Goal: Task Accomplishment & Management: Manage account settings

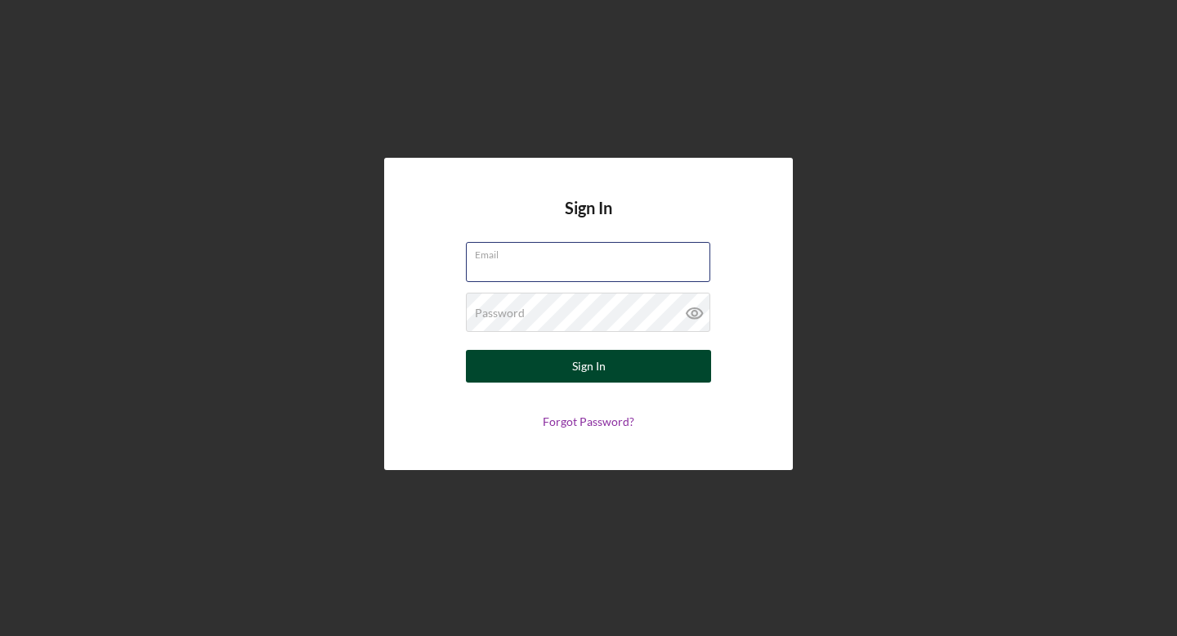
type input "[PERSON_NAME][EMAIL_ADDRESS][DOMAIN_NAME]"
click at [665, 362] on button "Sign In" at bounding box center [588, 366] width 245 height 33
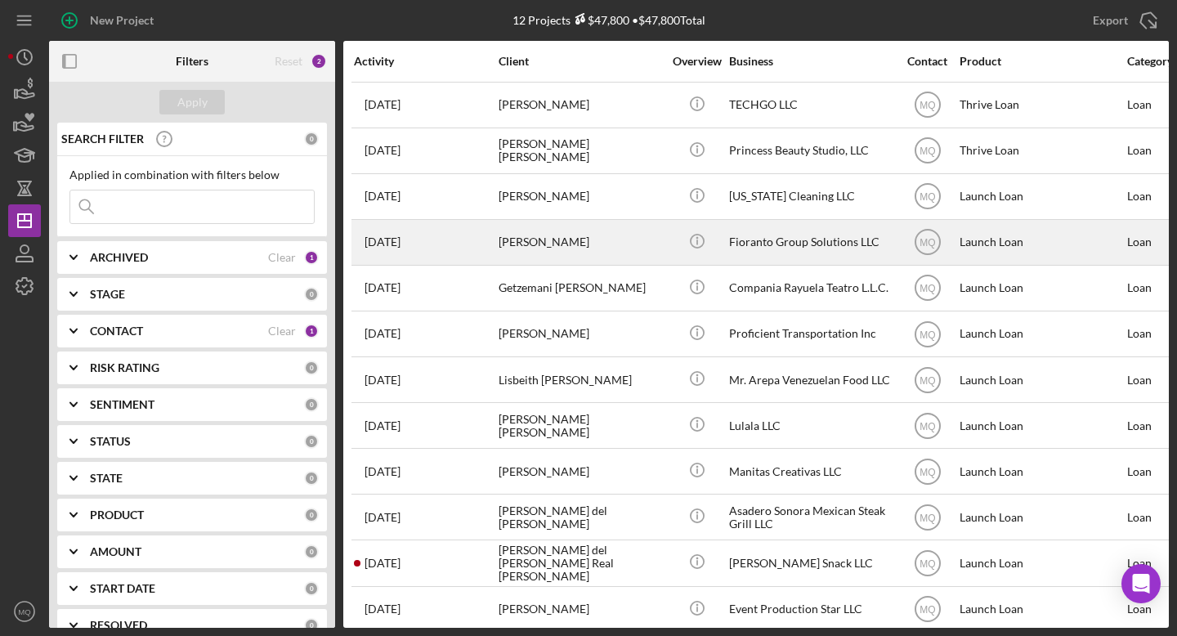
click at [620, 244] on div "[PERSON_NAME]" at bounding box center [579, 242] width 163 height 43
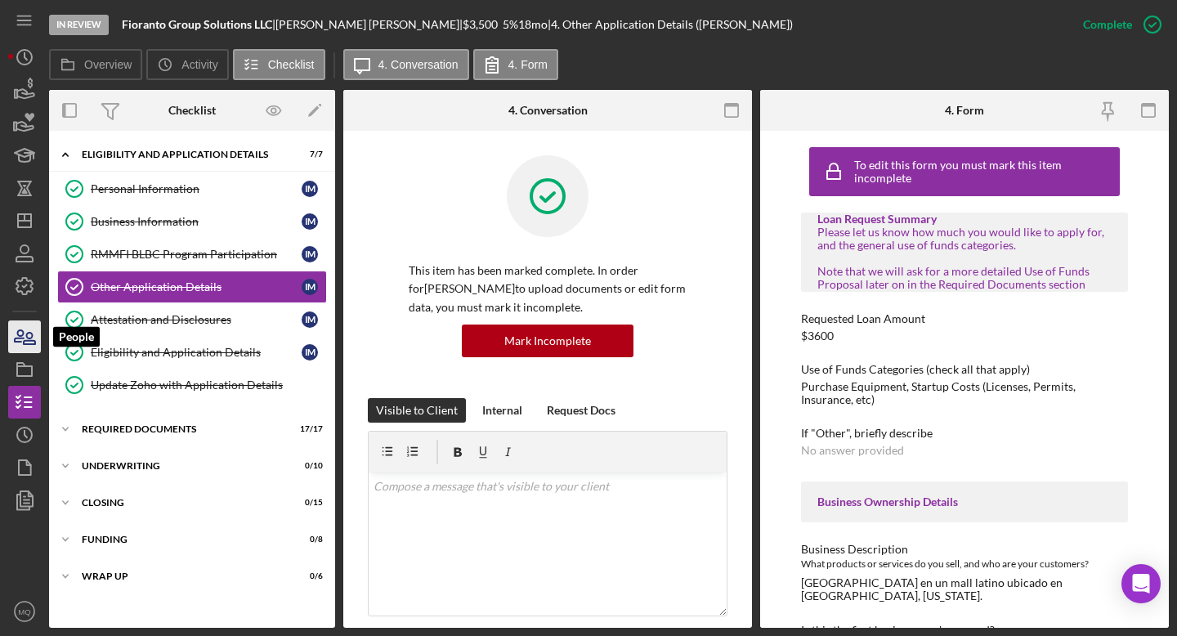
click at [16, 333] on icon "button" at bounding box center [24, 336] width 41 height 41
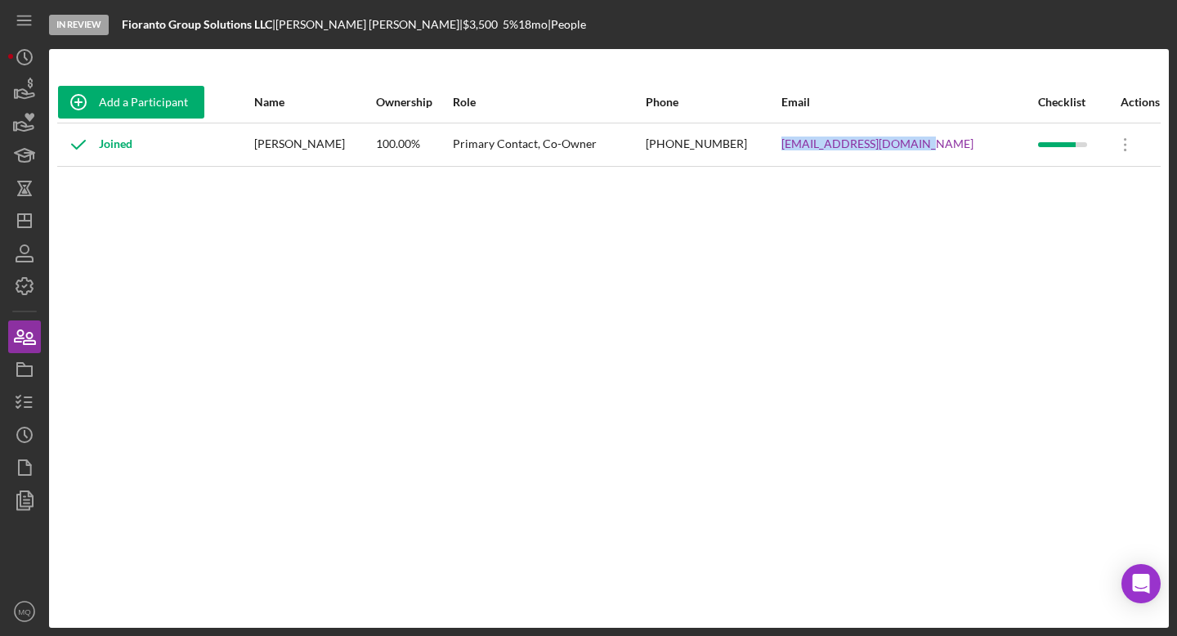
drag, startPoint x: 952, startPoint y: 141, endPoint x: 813, endPoint y: 140, distance: 138.9
click at [813, 140] on tr "Joined [PERSON_NAME] 100.00% Primary Contact, Co-Owner [PHONE_NUMBER] [EMAIL_AD…" at bounding box center [608, 144] width 1103 height 43
copy tr "[EMAIL_ADDRESS][DOMAIN_NAME]"
click at [20, 363] on polygon "button" at bounding box center [21, 364] width 8 height 3
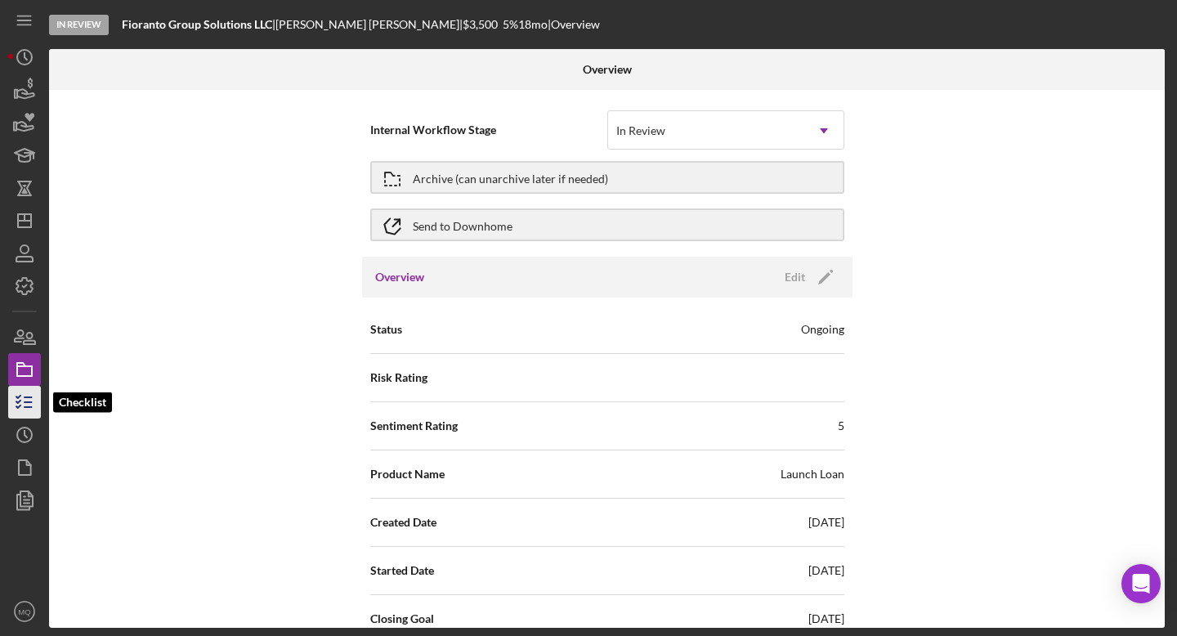
click at [30, 398] on icon "button" at bounding box center [24, 402] width 41 height 41
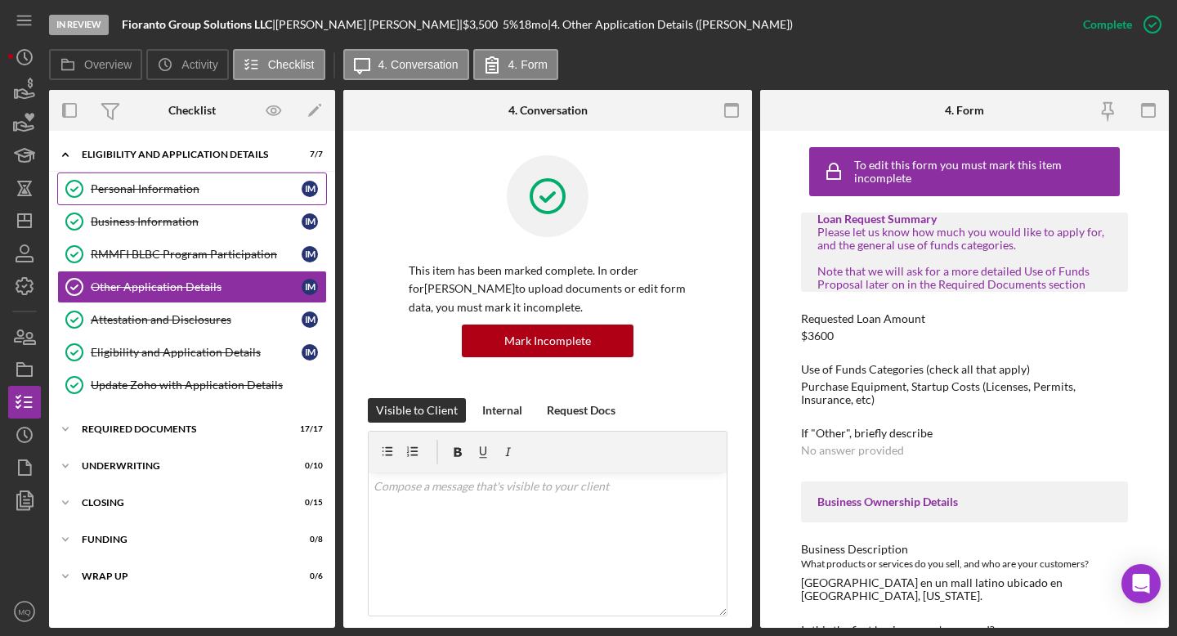
click at [195, 190] on div "Personal Information" at bounding box center [196, 188] width 211 height 13
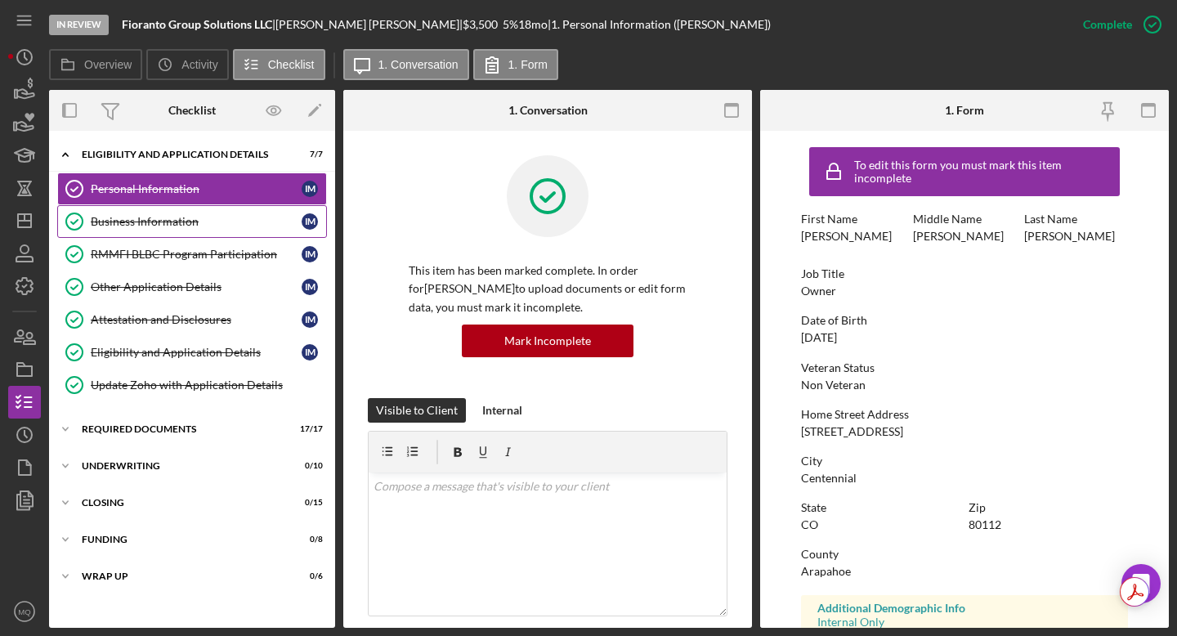
click at [264, 226] on div "Business Information" at bounding box center [196, 221] width 211 height 13
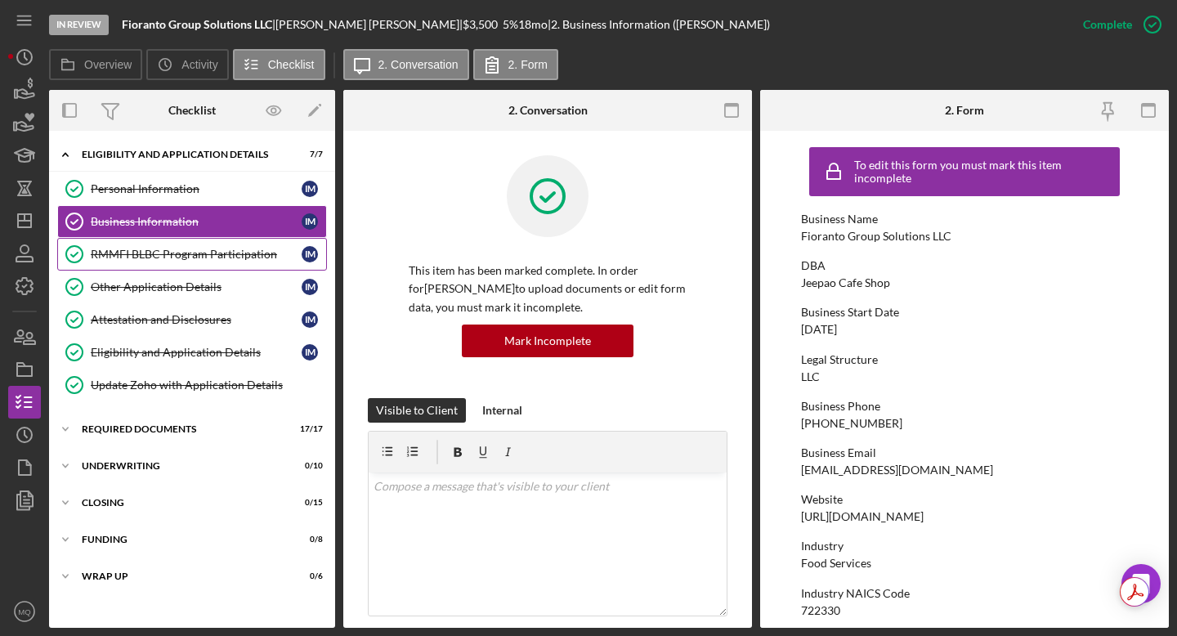
click at [268, 254] on div "RMMFI BLBC Program Participation" at bounding box center [196, 254] width 211 height 13
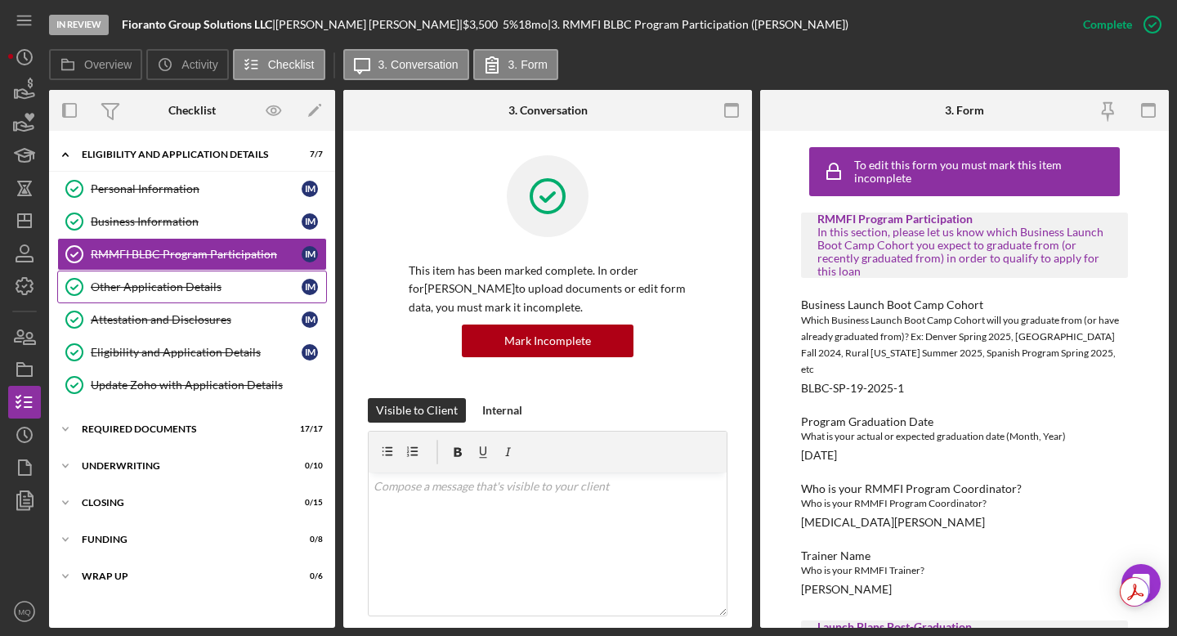
click at [226, 288] on div "Other Application Details" at bounding box center [196, 286] width 211 height 13
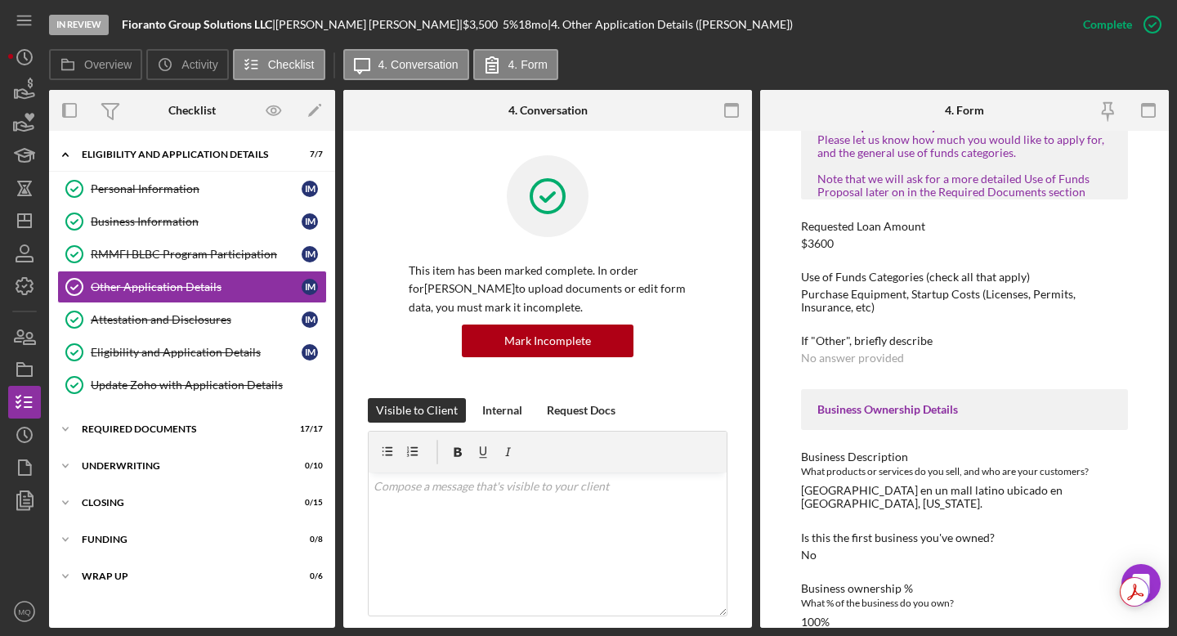
scroll to position [96, 0]
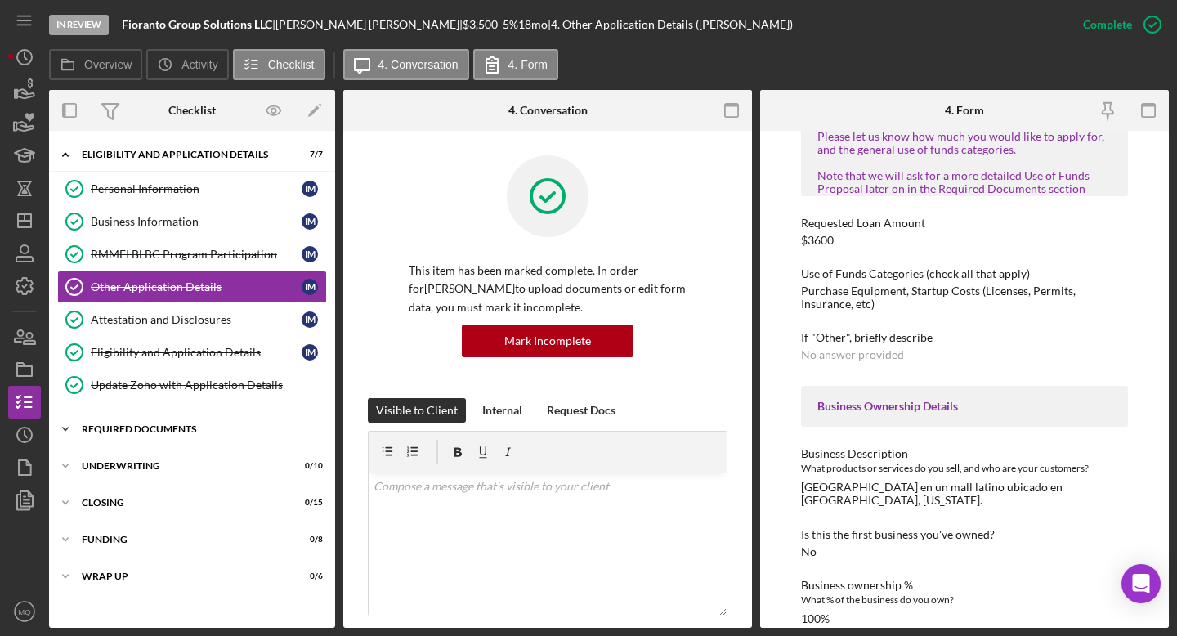
click at [154, 435] on div "Icon/Expander Required Documents 17 / 17" at bounding box center [192, 429] width 286 height 33
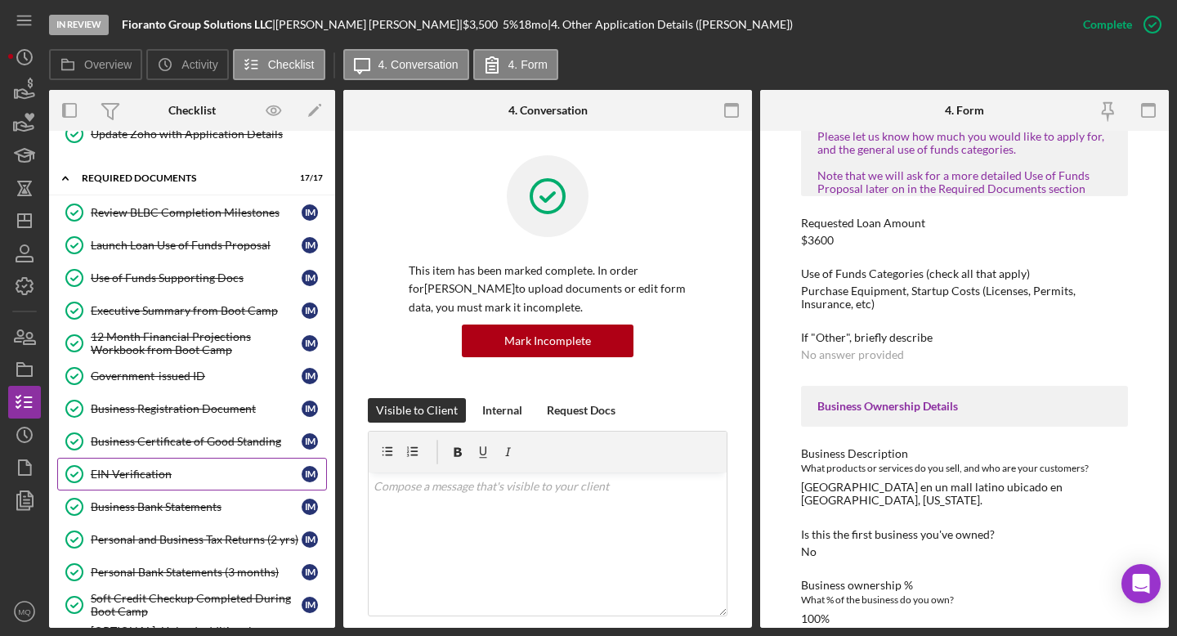
scroll to position [254, 0]
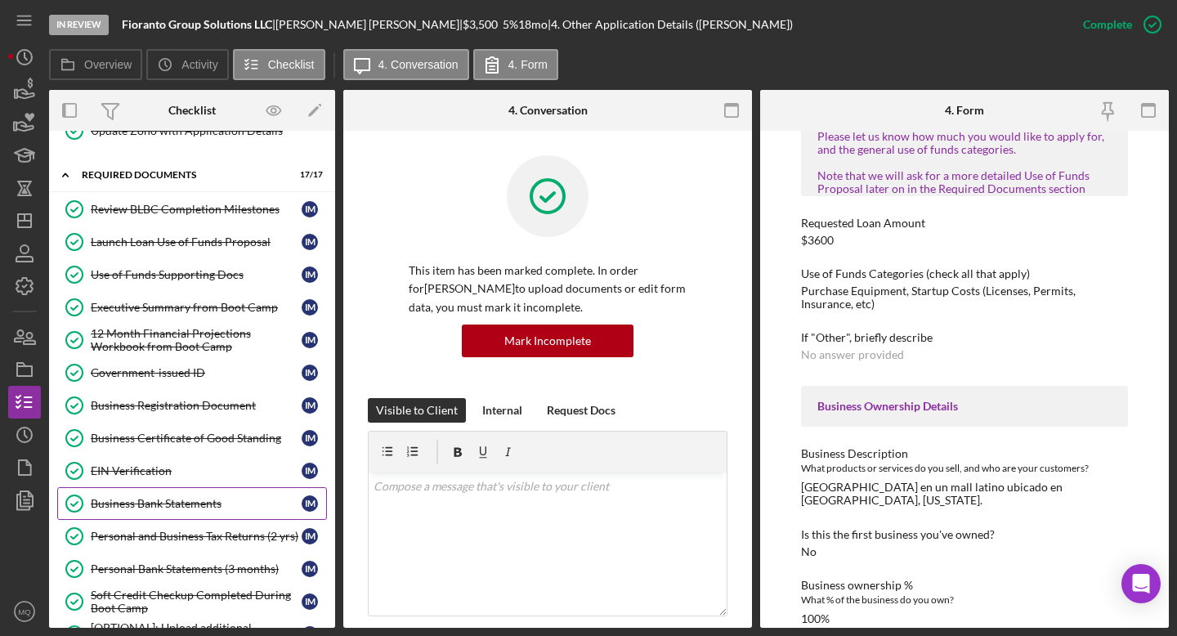
click at [223, 503] on div "Business Bank Statements" at bounding box center [196, 503] width 211 height 13
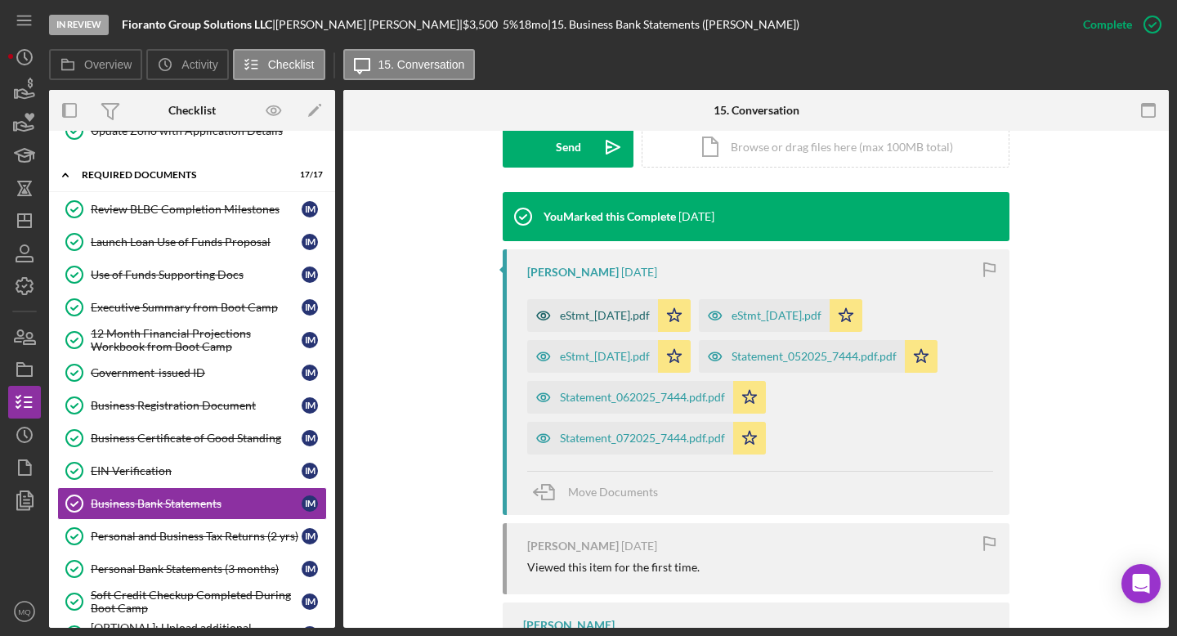
click at [615, 318] on div "eStmt_[DATE].pdf" at bounding box center [605, 315] width 90 height 13
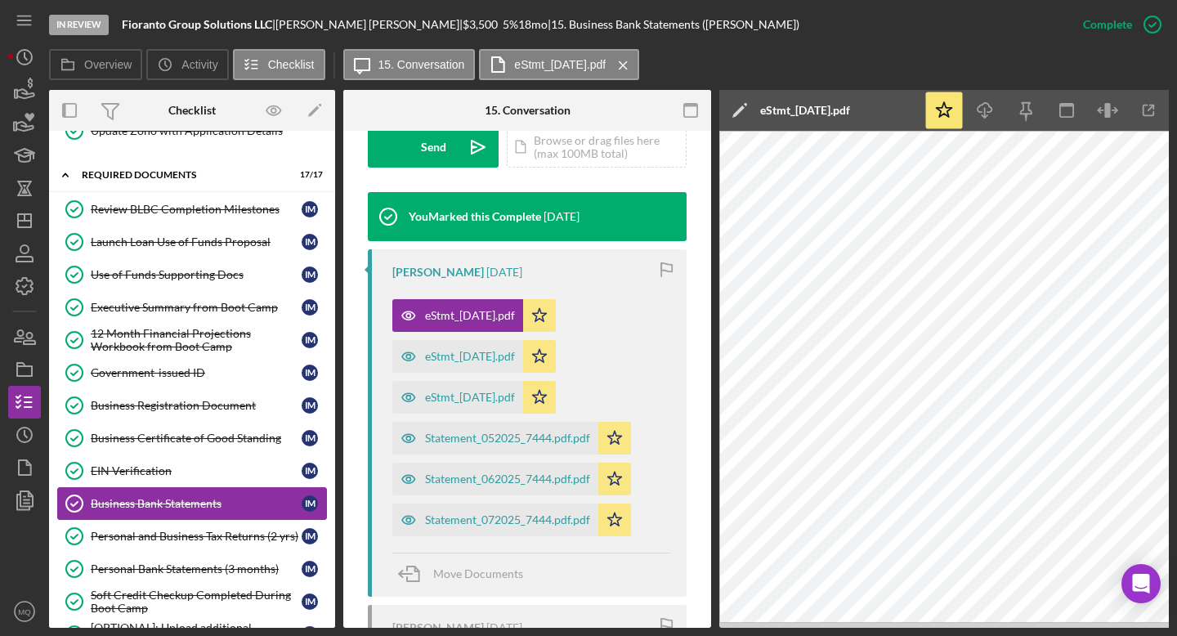
scroll to position [543, 0]
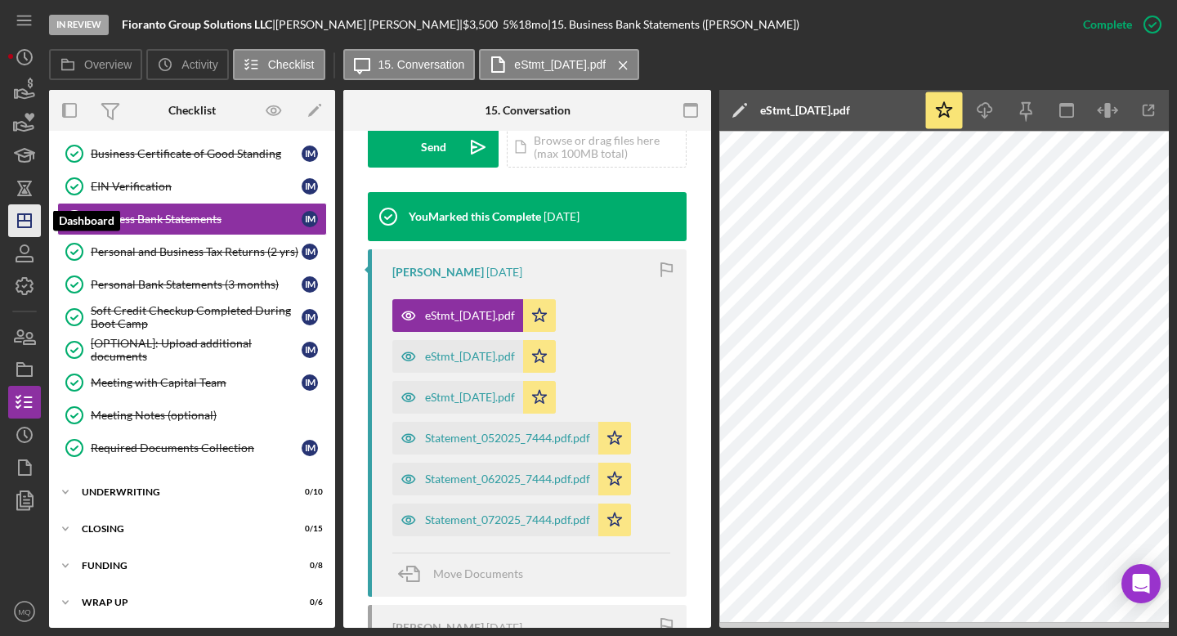
click at [30, 221] on line "button" at bounding box center [24, 221] width 13 height 0
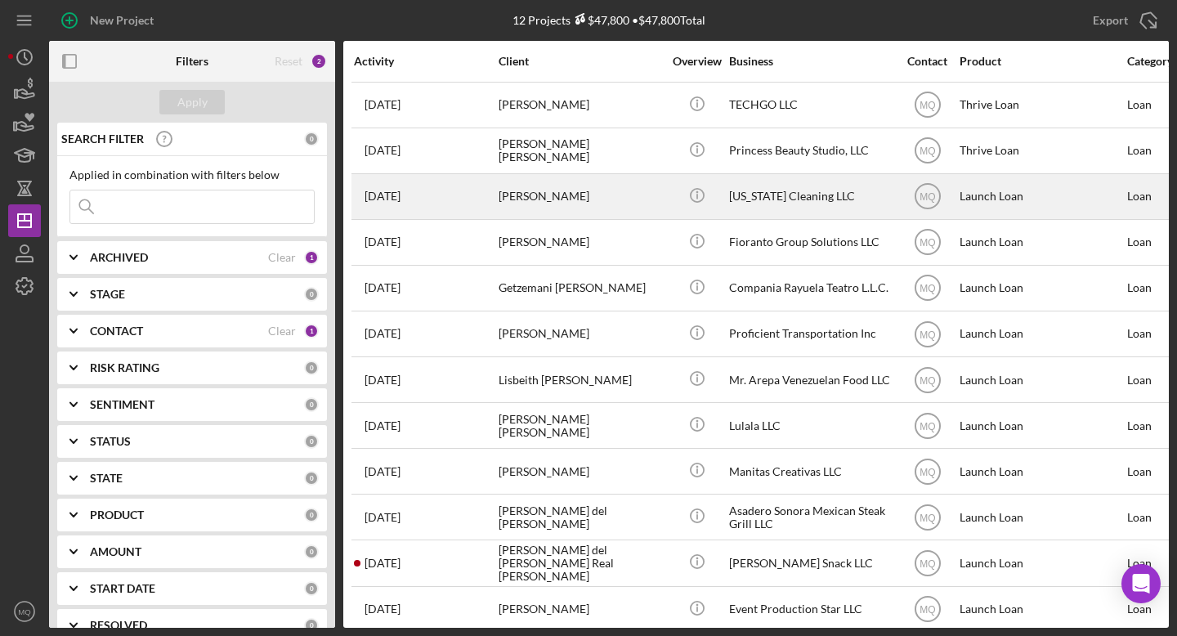
scroll to position [7, 0]
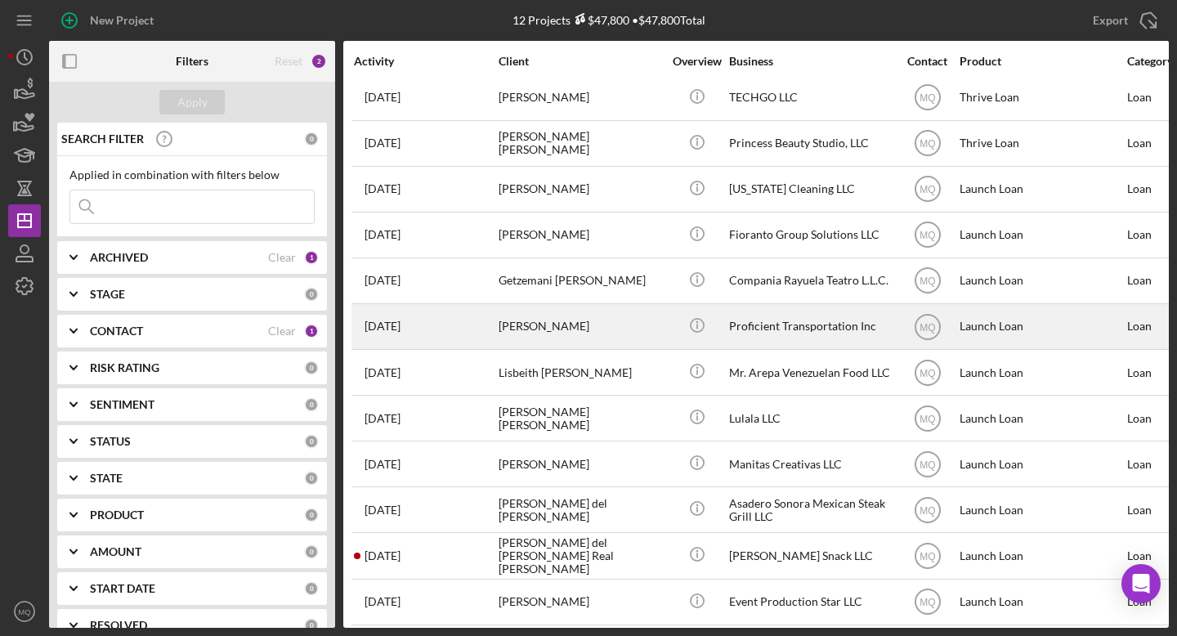
click at [623, 319] on div "[PERSON_NAME]" at bounding box center [579, 326] width 163 height 43
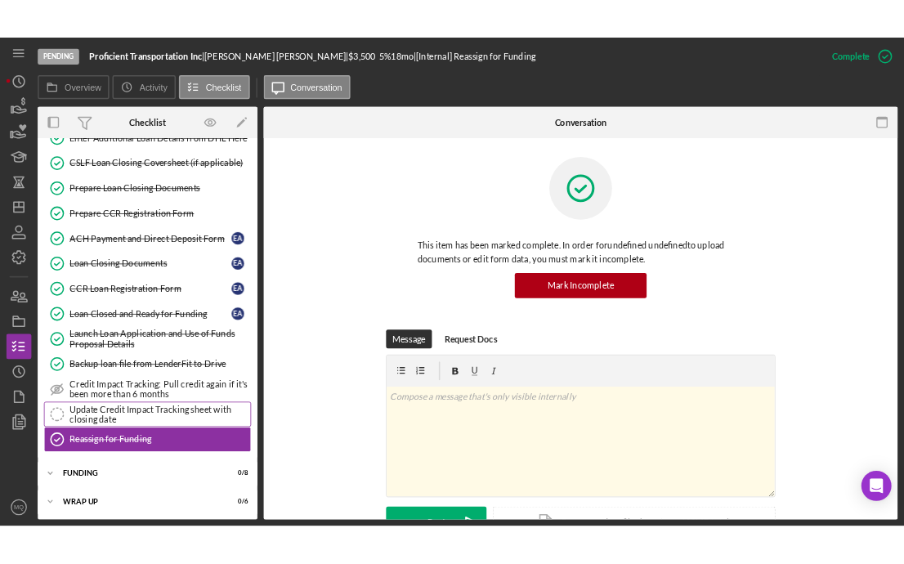
scroll to position [235, 0]
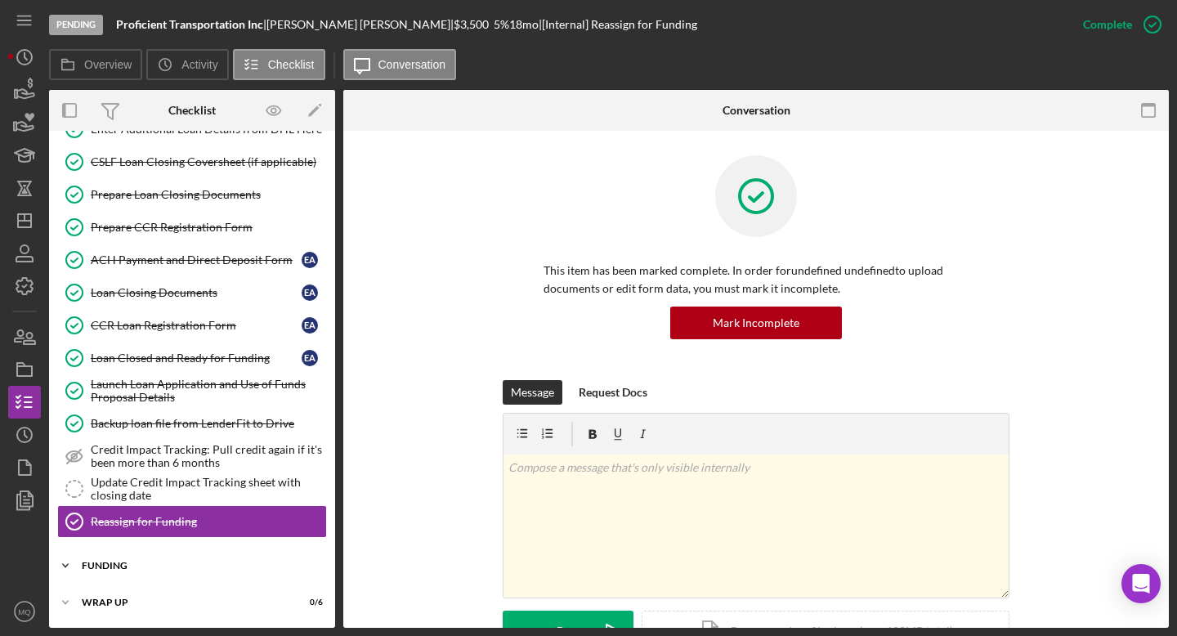
click at [124, 570] on div "Funding" at bounding box center [198, 566] width 233 height 10
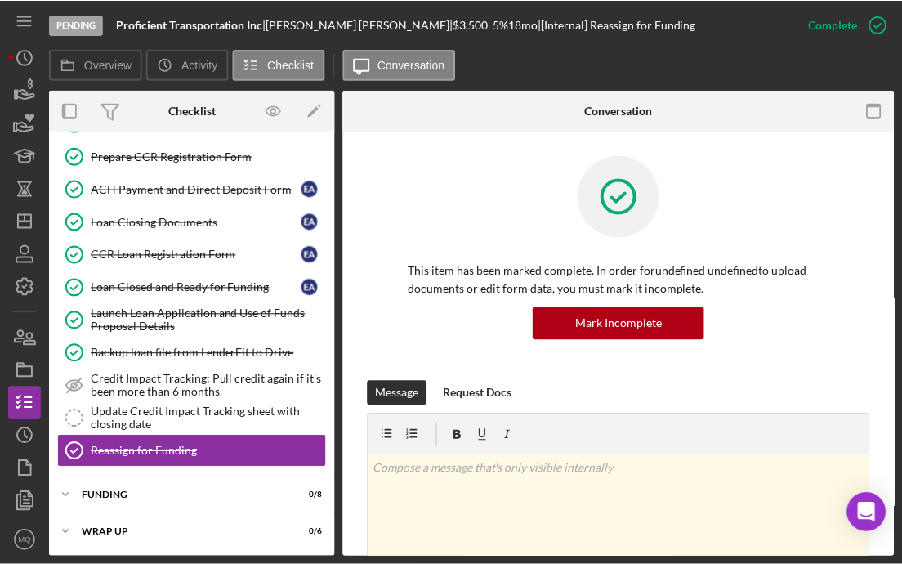
scroll to position [307, 0]
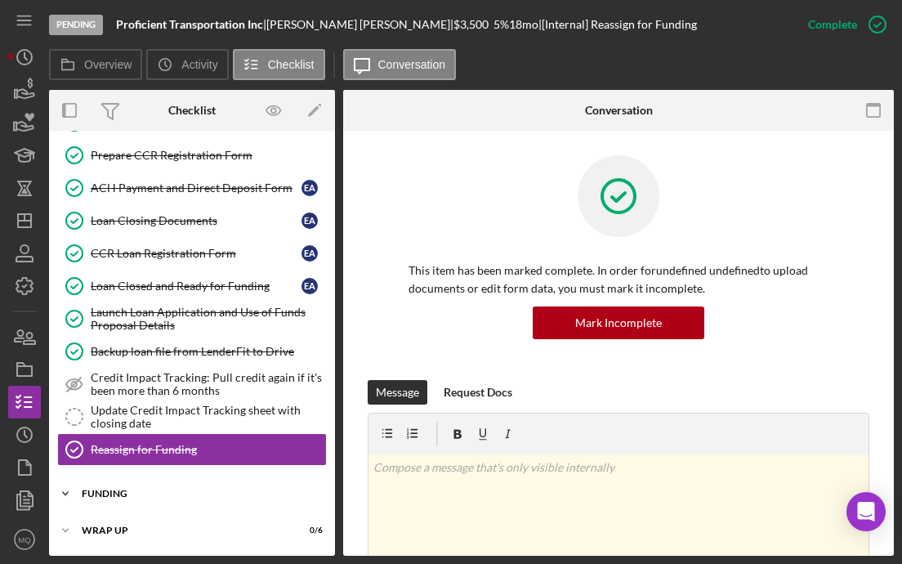
click at [131, 496] on div "Funding" at bounding box center [198, 494] width 233 height 10
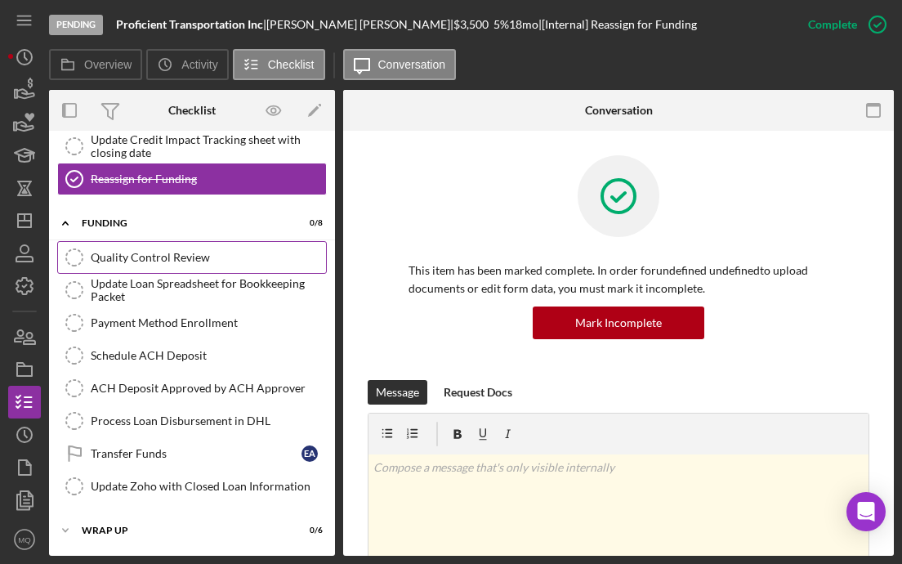
click at [221, 260] on div "Quality Control Review" at bounding box center [208, 257] width 235 height 13
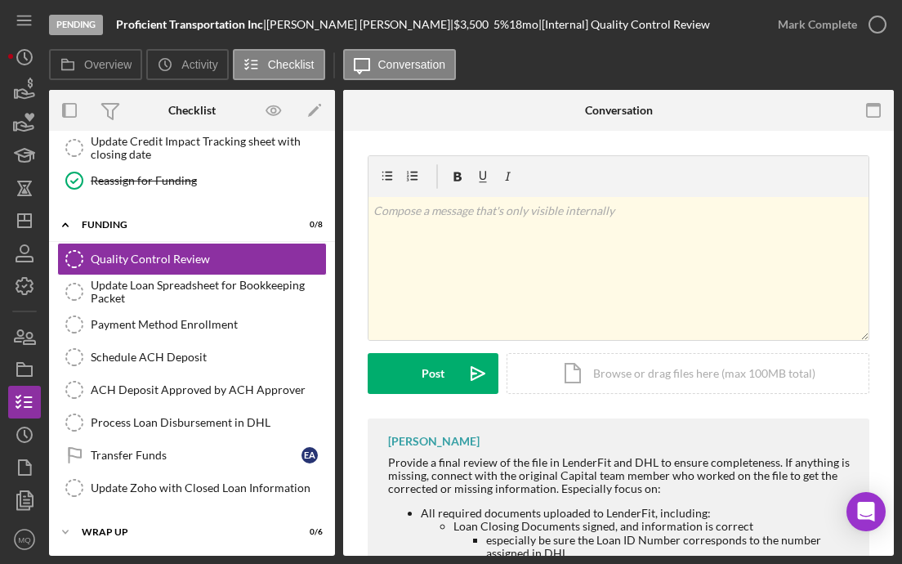
scroll to position [578, 0]
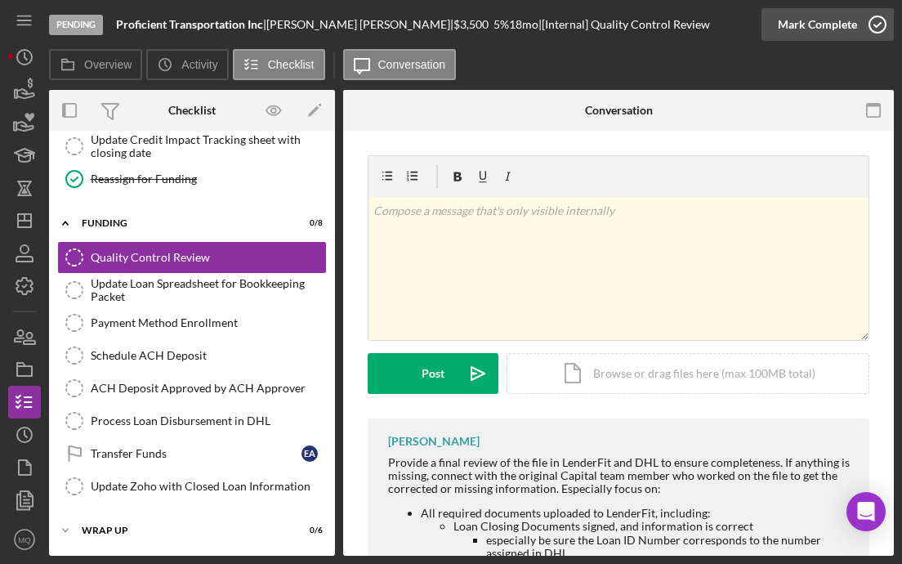
click at [880, 25] on icon "button" at bounding box center [877, 24] width 41 height 41
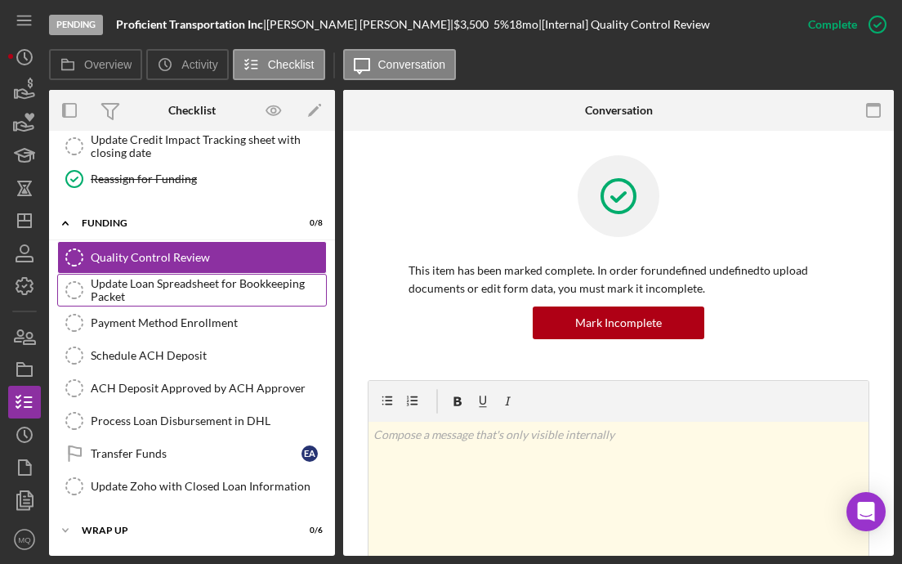
click at [244, 275] on link "Update Loan Spreadsheet for Bookkeeping Packet Update Loan Spreadsheet for Book…" at bounding box center [192, 290] width 270 height 33
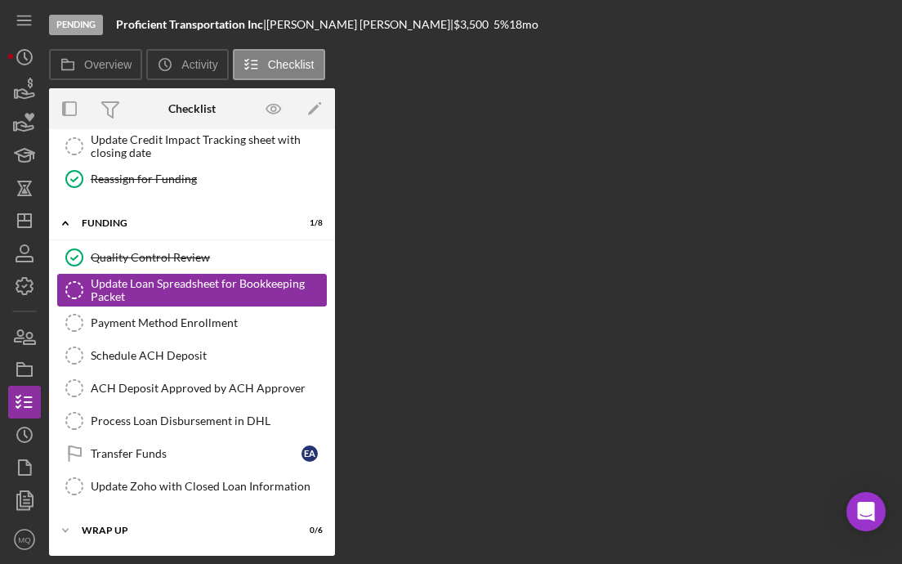
scroll to position [578, 0]
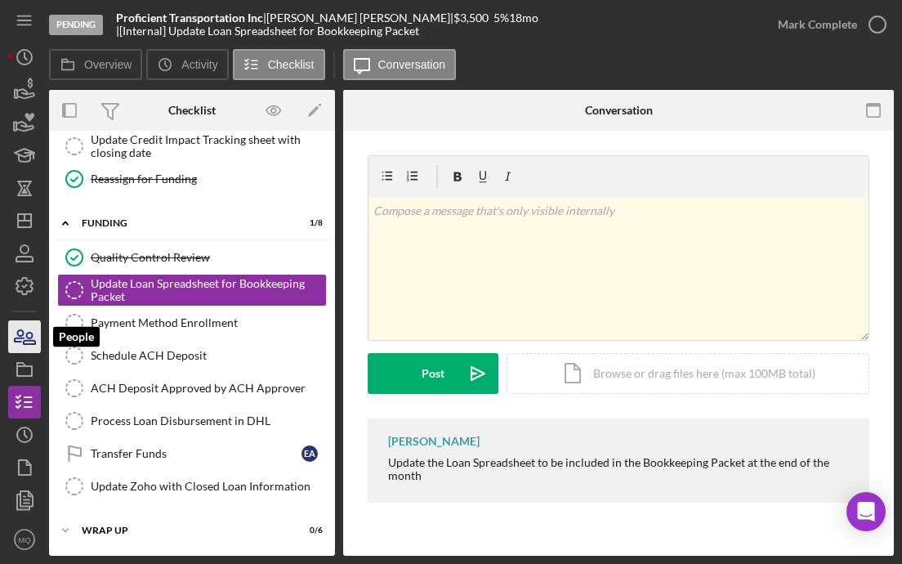
click at [35, 335] on icon "button" at bounding box center [24, 336] width 41 height 41
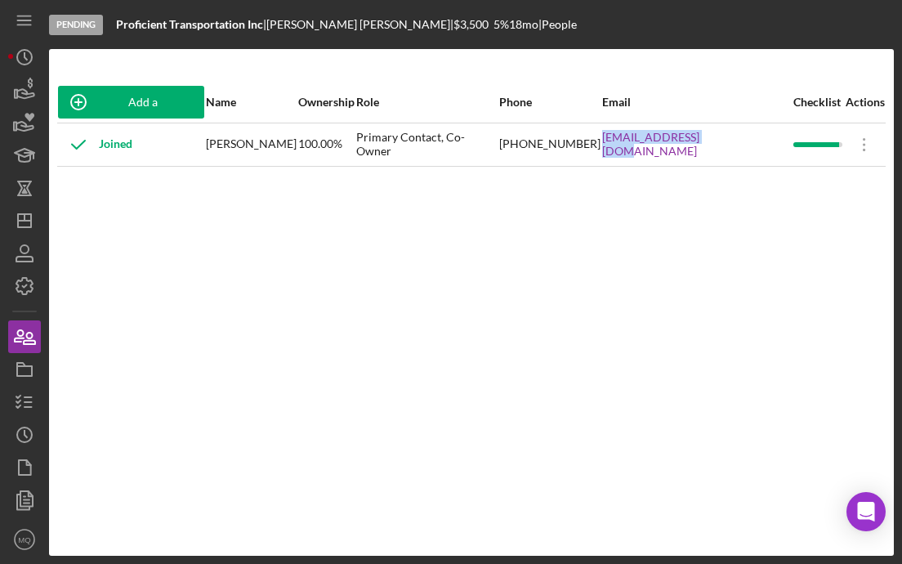
drag, startPoint x: 767, startPoint y: 154, endPoint x: 646, endPoint y: 143, distance: 121.4
click at [646, 143] on tr "Joined [PERSON_NAME] 100.00% Primary Contact, Co-Owner [PHONE_NUMBER] [EMAIL_AD…" at bounding box center [471, 144] width 829 height 43
copy tr "[EMAIL_ADDRESS][DOMAIN_NAME]"
click at [27, 358] on icon "button" at bounding box center [24, 369] width 41 height 41
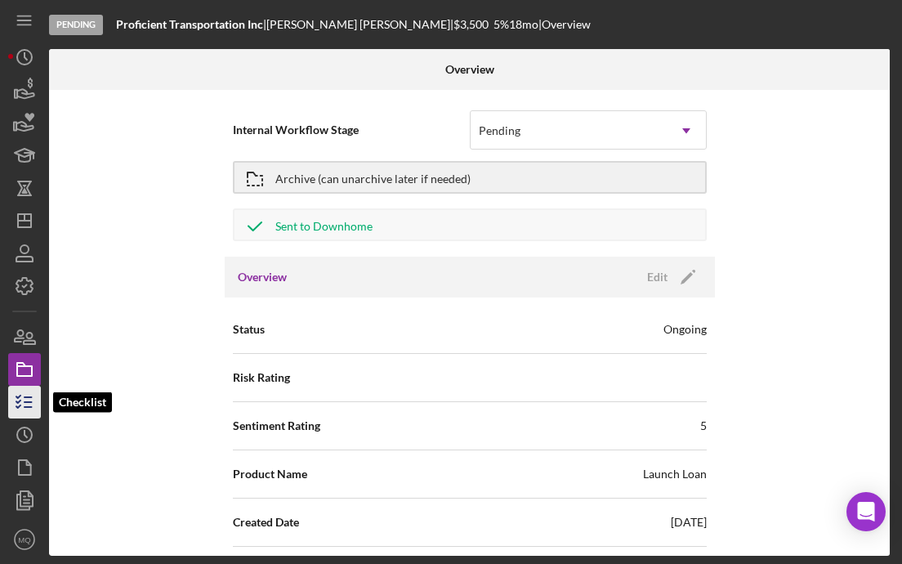
click at [16, 404] on icon "button" at bounding box center [24, 402] width 41 height 41
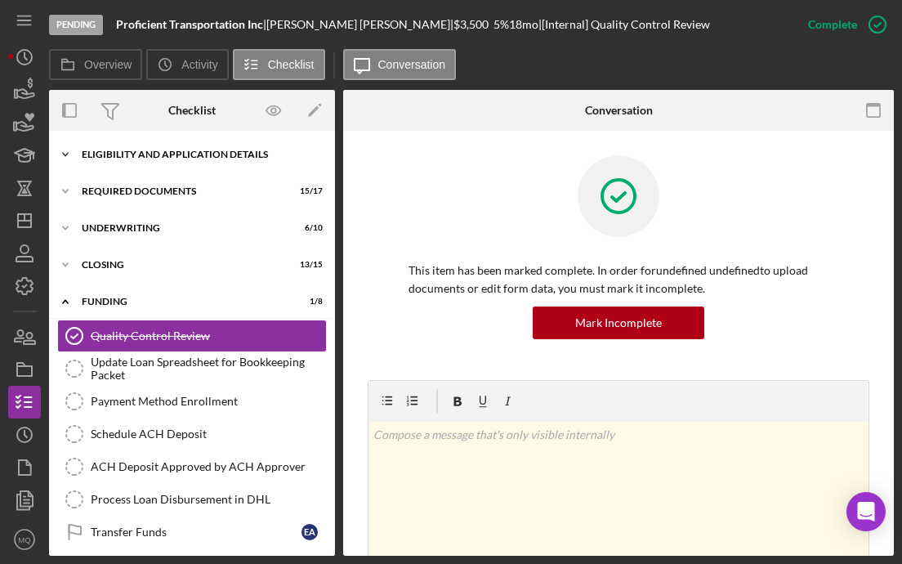
click at [239, 159] on div "Icon/Expander Eligibility and Application Details 7 / 7" at bounding box center [192, 154] width 286 height 33
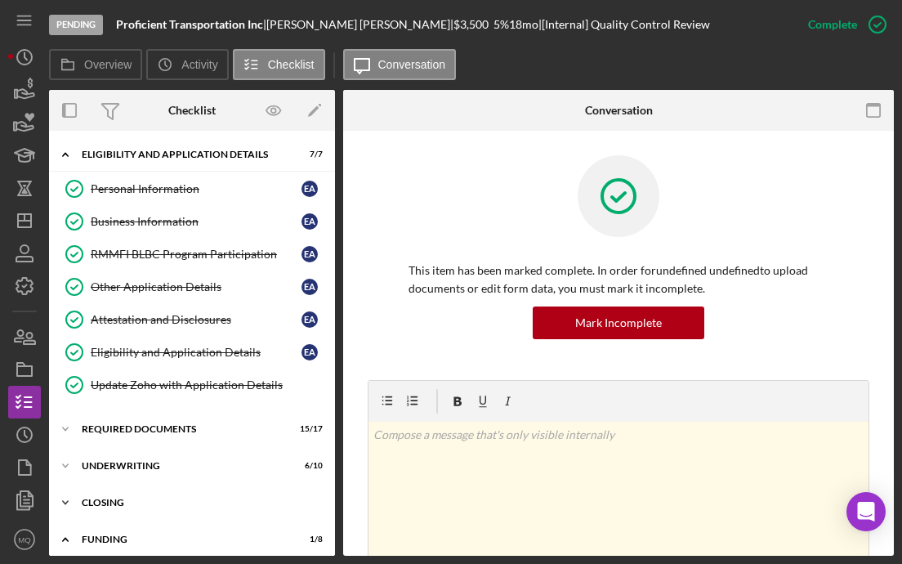
click at [134, 496] on div "Icon/Expander Closing 13 / 15" at bounding box center [192, 502] width 286 height 33
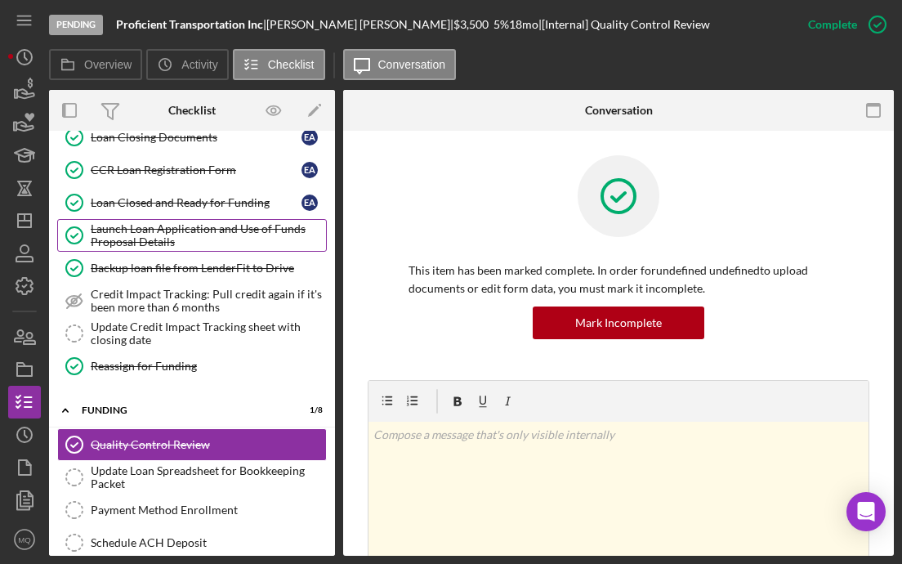
scroll to position [626, 0]
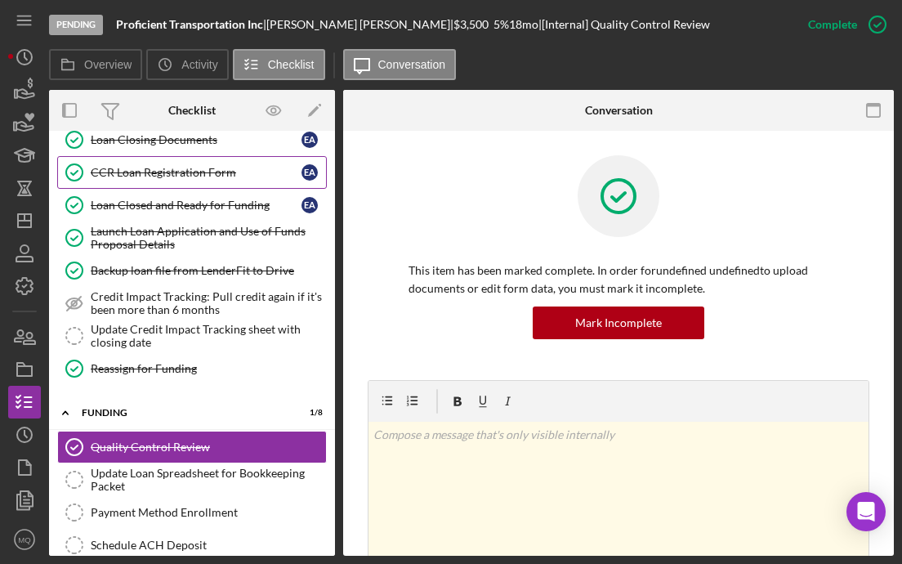
click at [191, 183] on link "CCR Loan Registration Form CCR Loan Registration Form E A" at bounding box center [192, 172] width 270 height 33
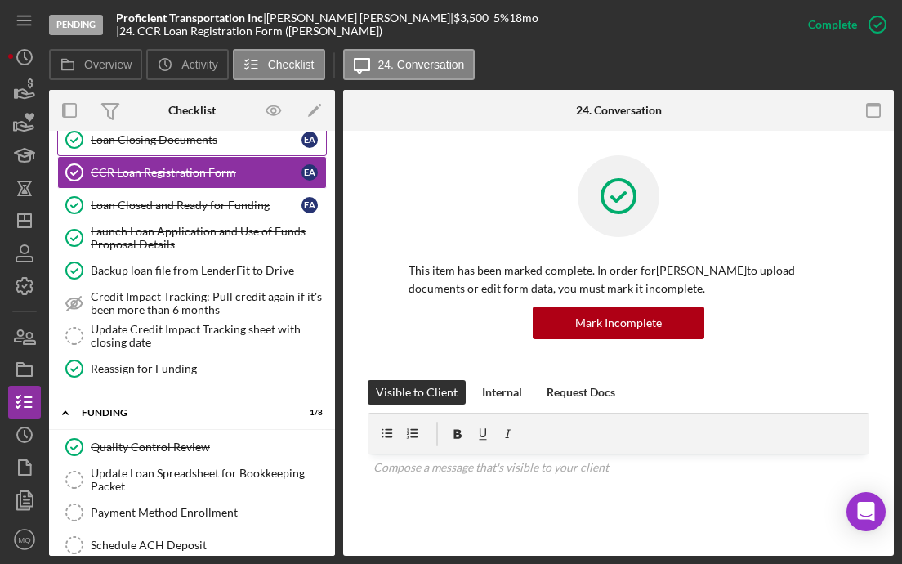
click at [192, 143] on div "Loan Closing Documents" at bounding box center [196, 139] width 211 height 13
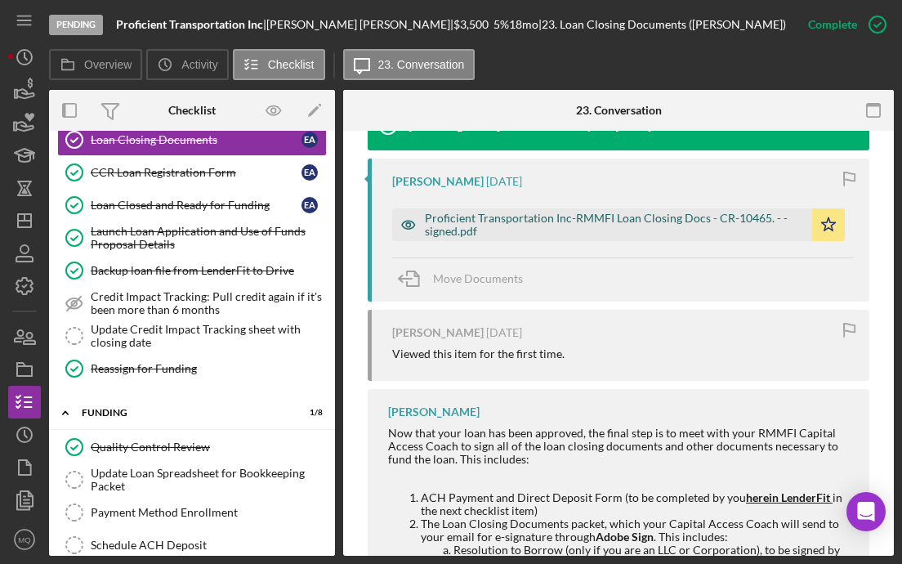
click at [521, 222] on div "Proficient Transportation Inc-RMMFI Loan Closing Docs - CR-10465. - - signed.pdf" at bounding box center [614, 225] width 379 height 26
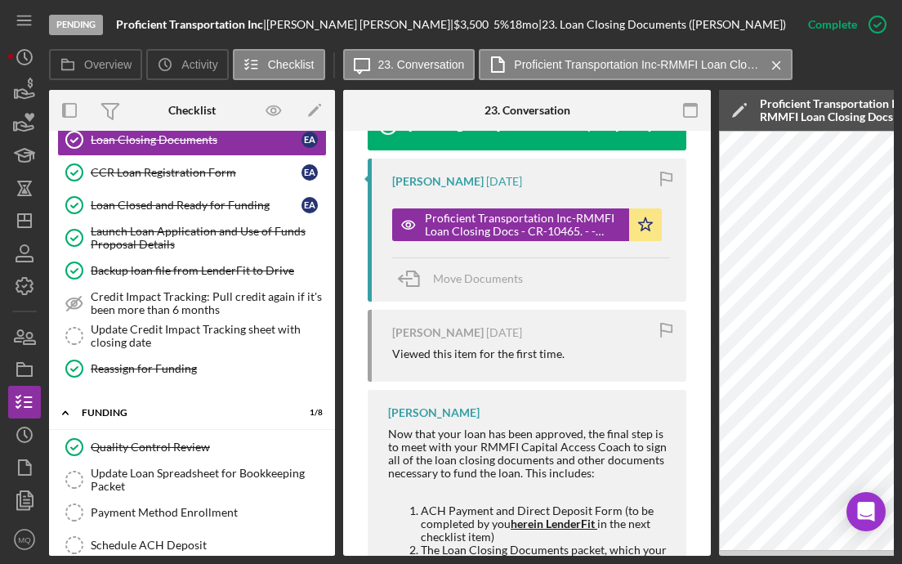
scroll to position [704, 0]
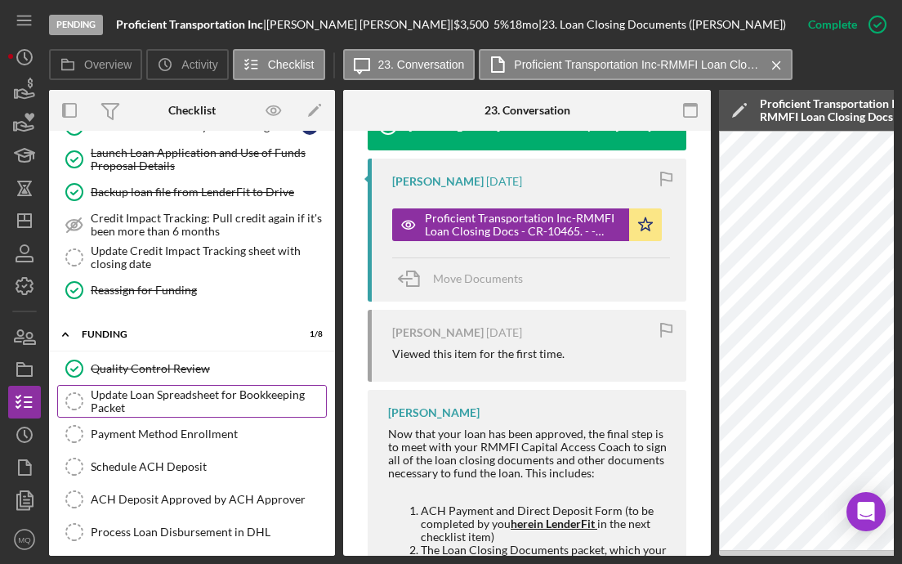
click at [159, 400] on div "Update Loan Spreadsheet for Bookkeeping Packet" at bounding box center [208, 401] width 235 height 26
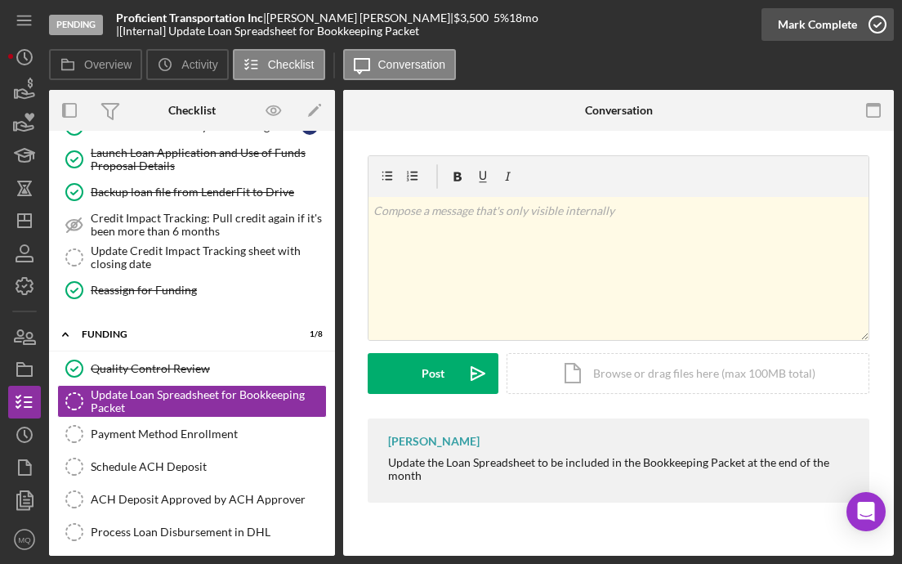
click at [877, 18] on icon "button" at bounding box center [877, 24] width 41 height 41
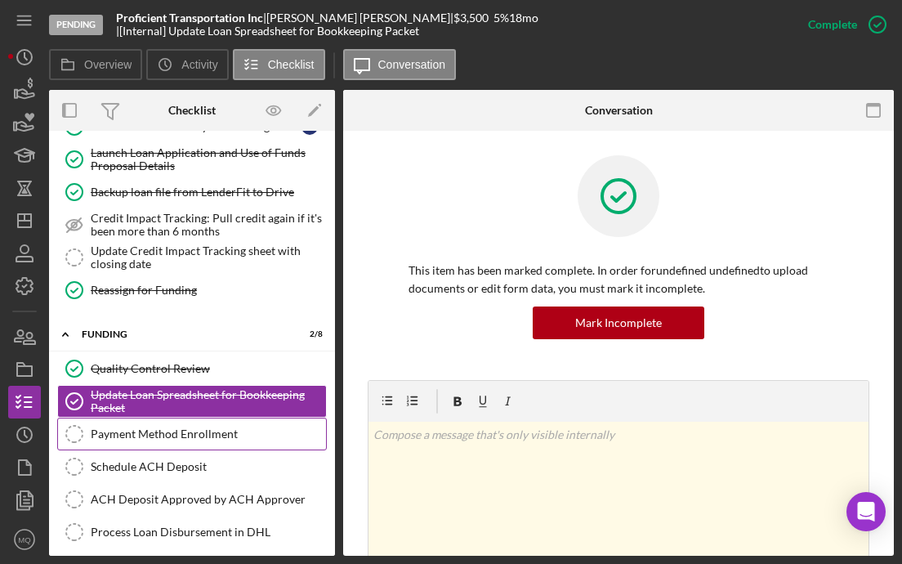
click at [186, 436] on div "Payment Method Enrollment" at bounding box center [208, 433] width 235 height 13
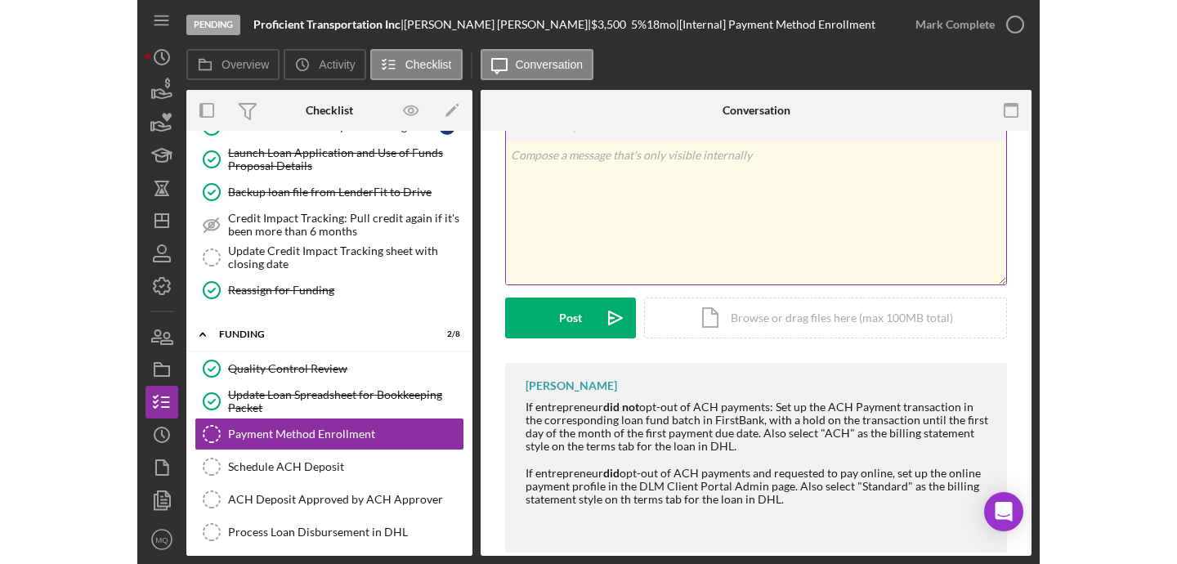
scroll to position [118, 0]
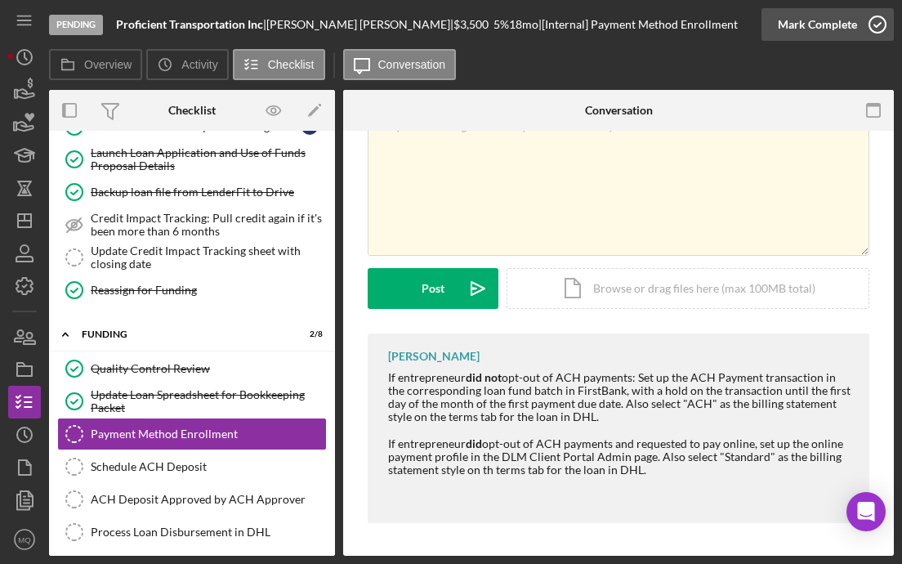
click at [885, 26] on icon "button" at bounding box center [877, 24] width 41 height 41
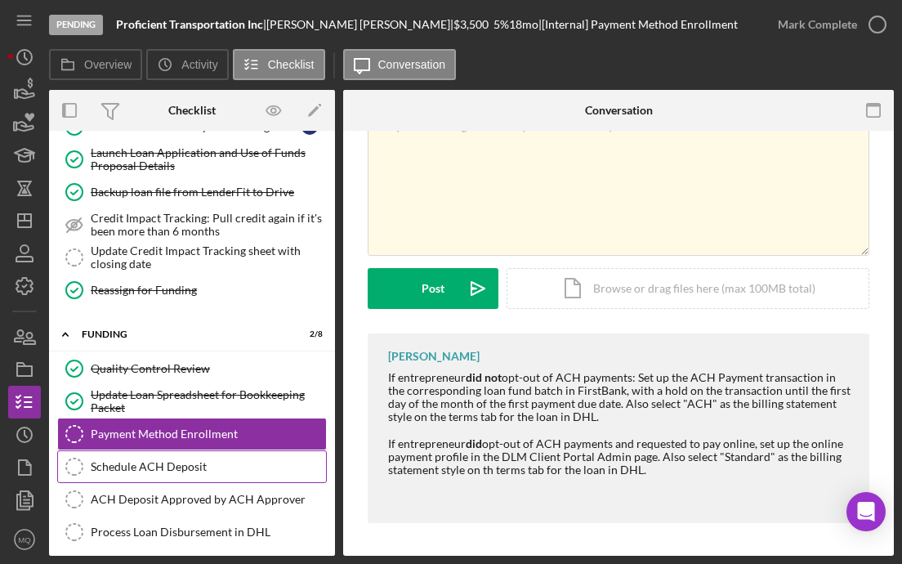
click at [201, 474] on link "Schedule ACH Deposit Schedule ACH Deposit" at bounding box center [192, 466] width 270 height 33
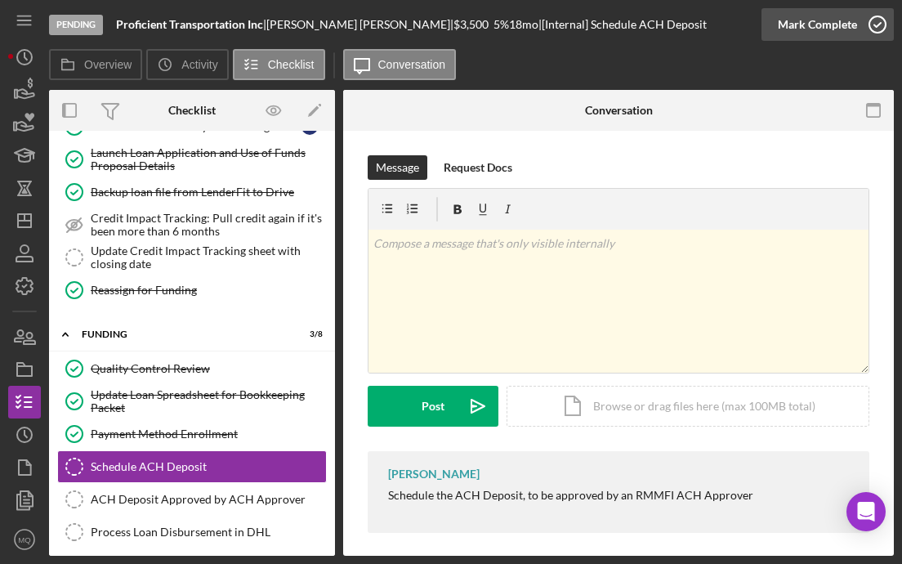
click at [874, 34] on icon "button" at bounding box center [877, 24] width 41 height 41
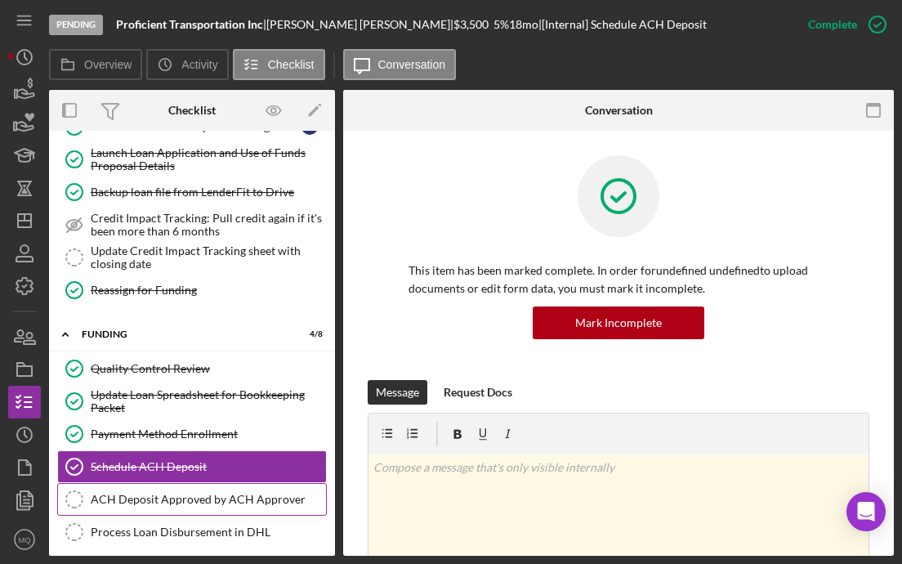
click at [278, 500] on div "ACH Deposit Approved by ACH Approver" at bounding box center [208, 499] width 235 height 13
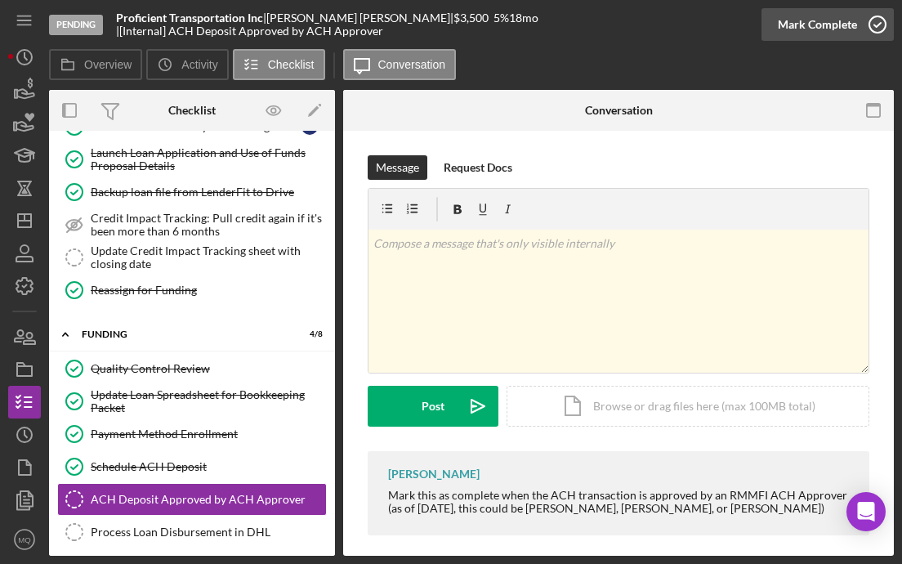
click at [878, 24] on icon "button" at bounding box center [877, 24] width 41 height 41
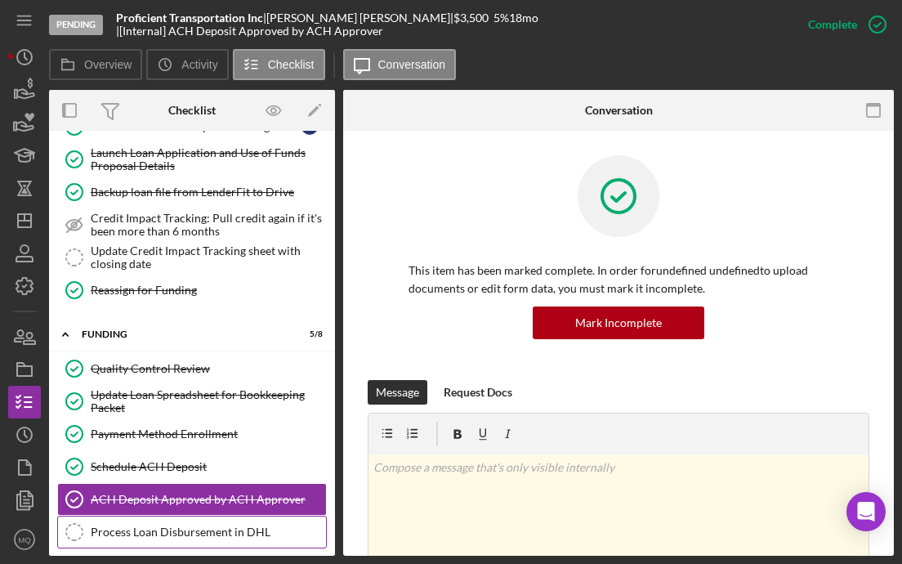
click at [220, 539] on link "Process Loan Disbursement in DHL Process Loan Disbursement in DHL" at bounding box center [192, 532] width 270 height 33
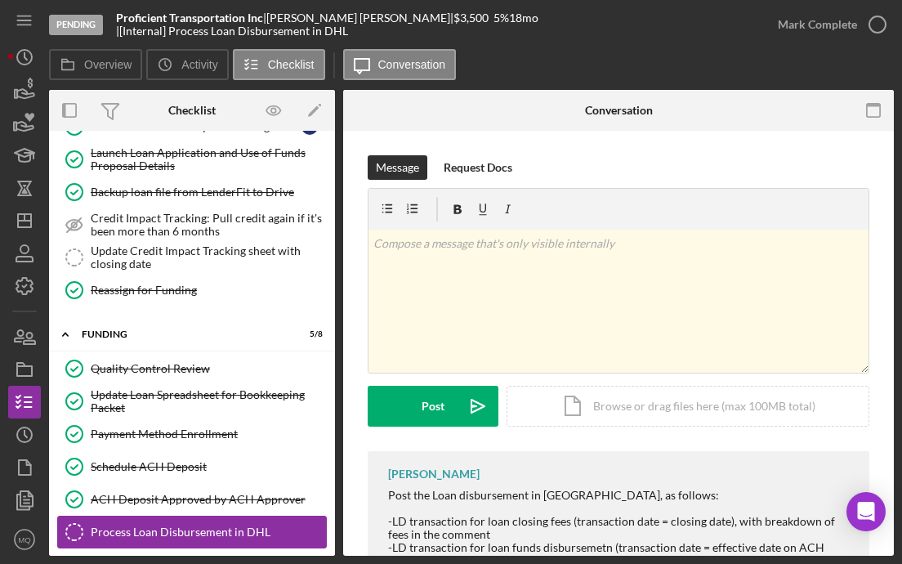
click at [252, 531] on div "Process Loan Disbursement in DHL" at bounding box center [208, 531] width 235 height 13
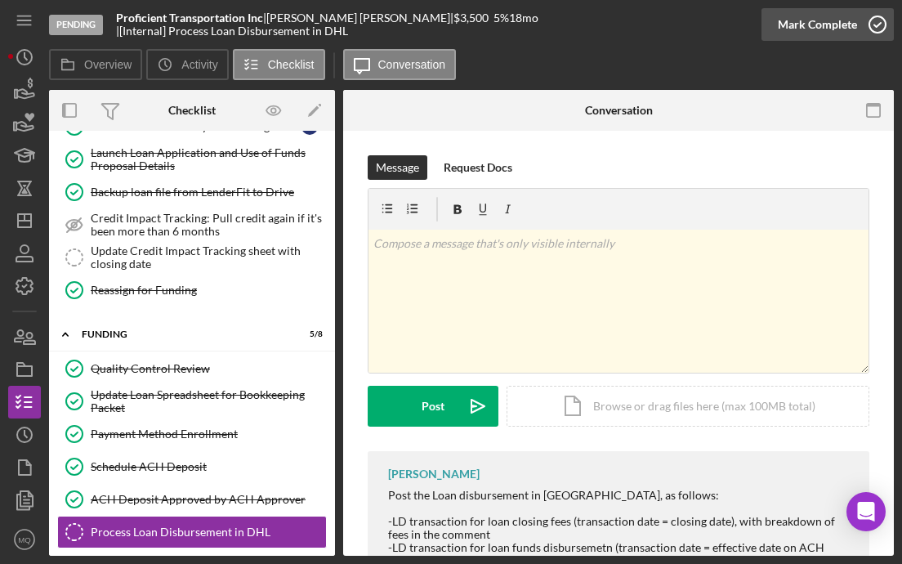
click at [882, 26] on icon "button" at bounding box center [877, 24] width 41 height 41
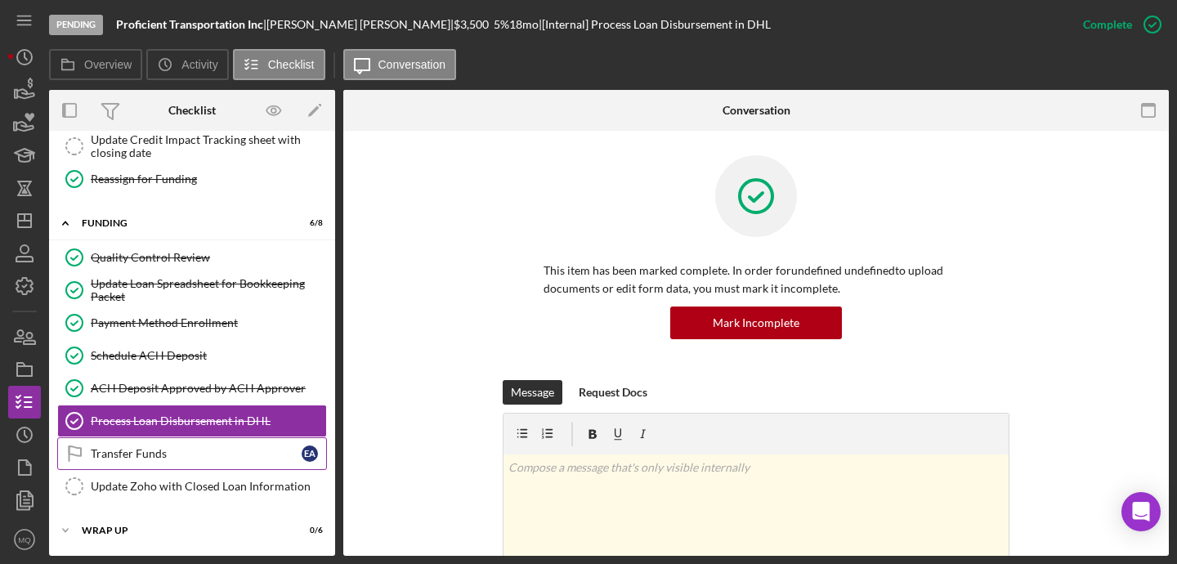
click at [193, 454] on div "Transfer Funds" at bounding box center [196, 453] width 211 height 13
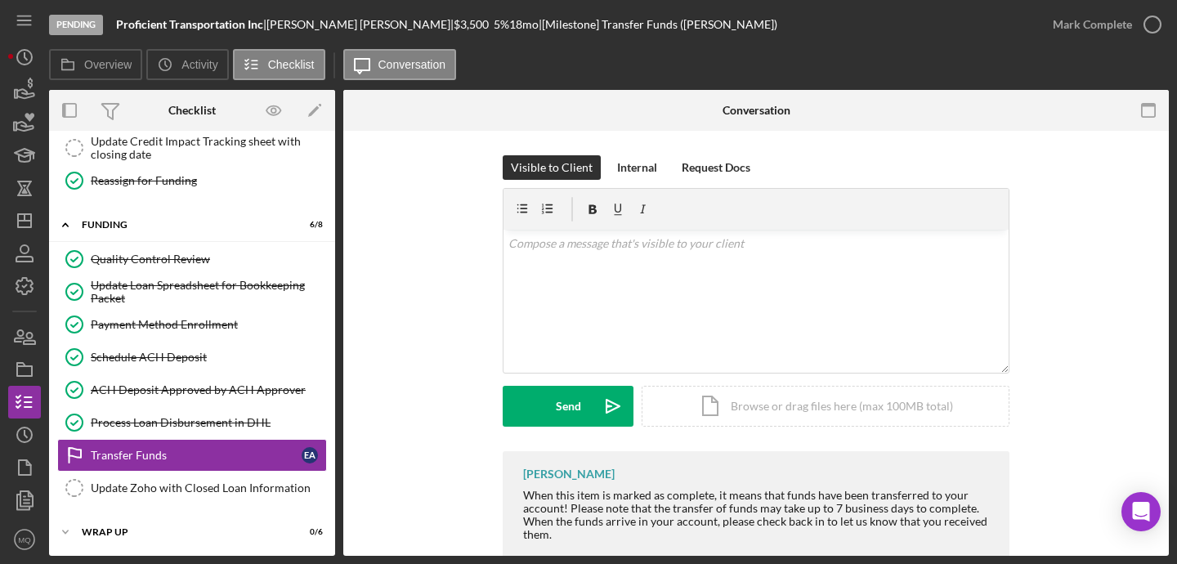
scroll to position [816, 0]
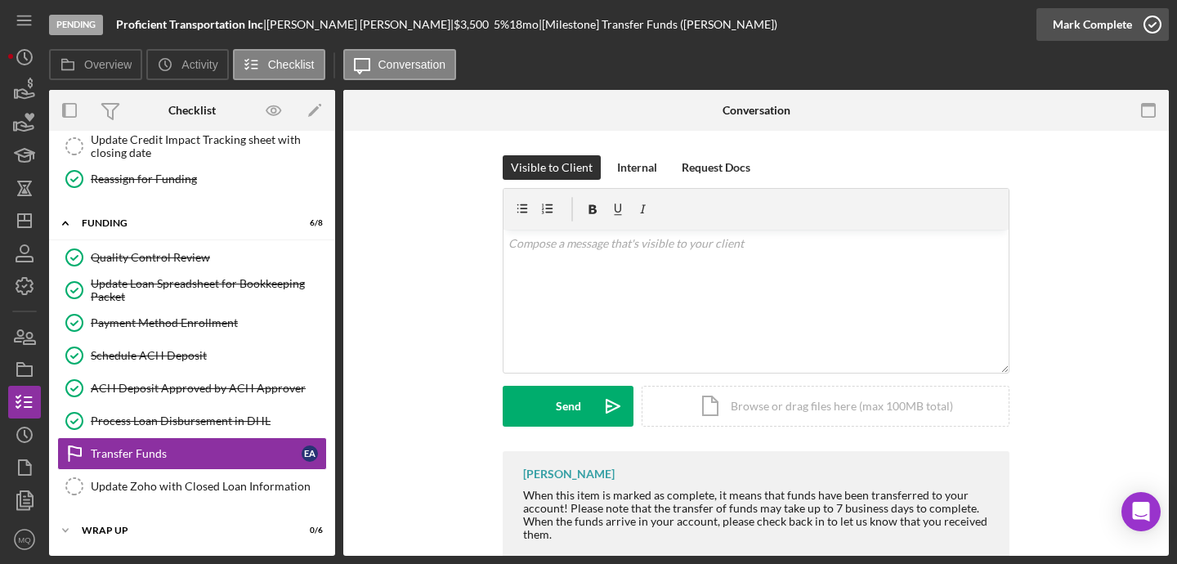
click at [1161, 25] on icon "button" at bounding box center [1152, 24] width 41 height 41
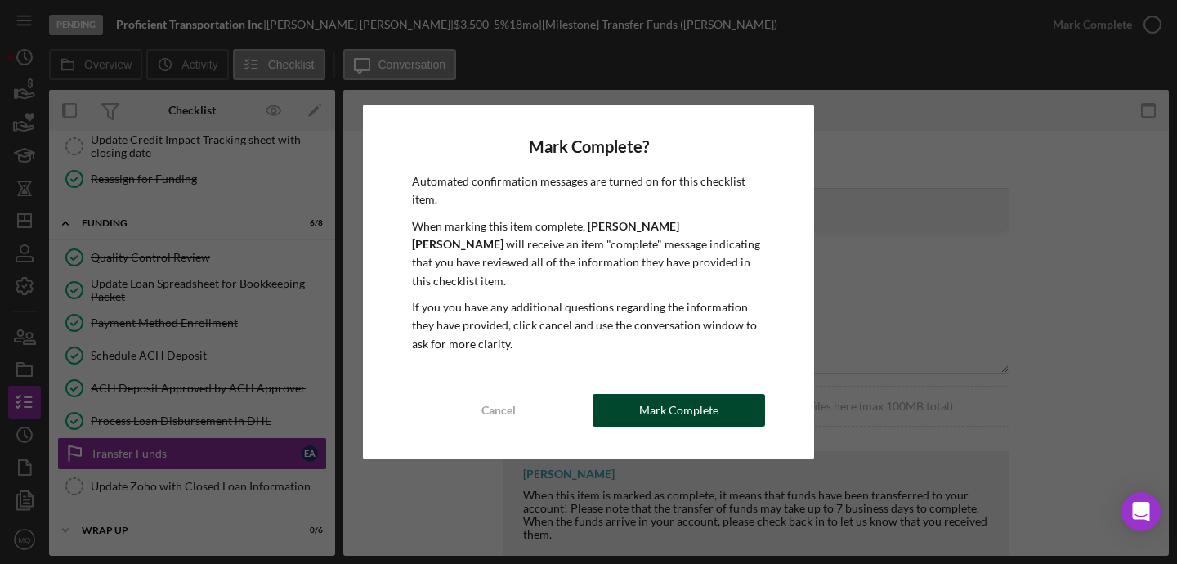
click at [716, 394] on button "Mark Complete" at bounding box center [678, 410] width 172 height 33
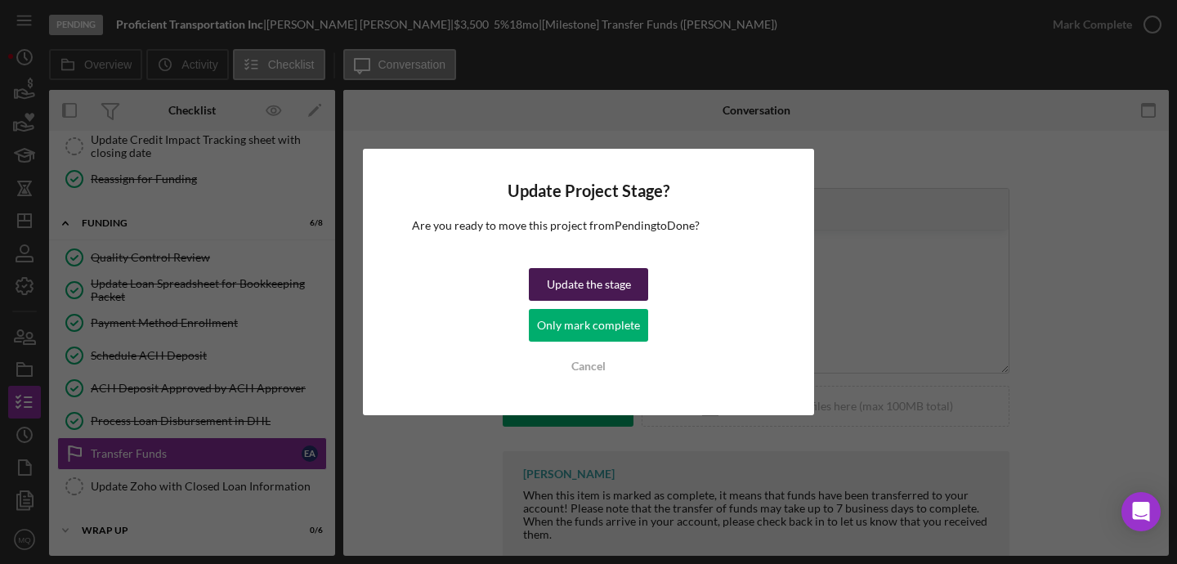
click at [612, 283] on div "Update the stage" at bounding box center [589, 284] width 84 height 33
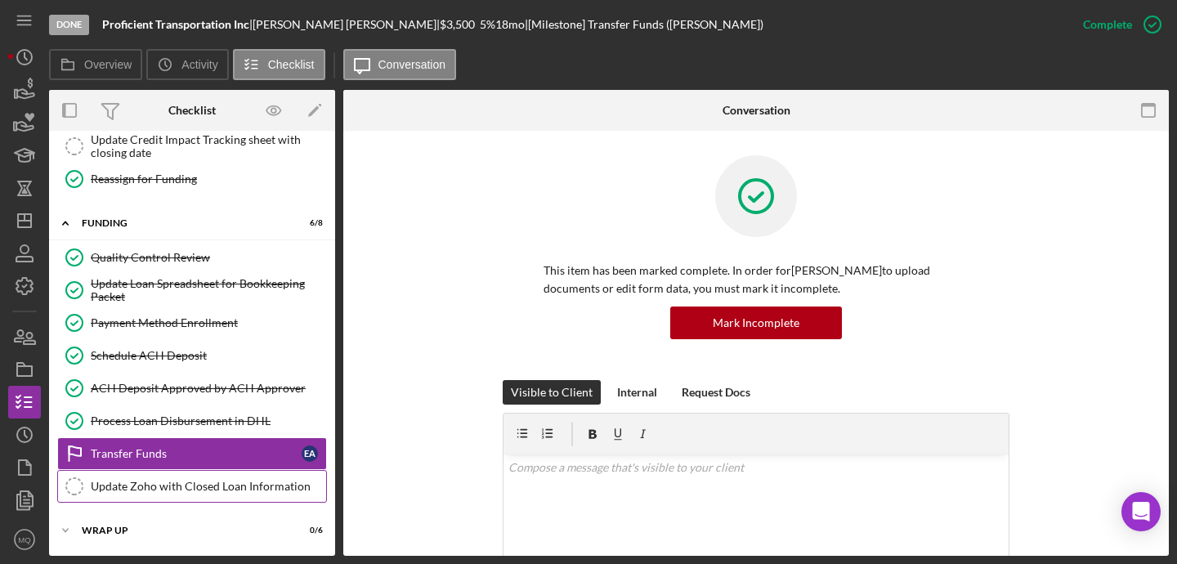
click at [264, 491] on div "Update Zoho with Closed Loan Information" at bounding box center [208, 486] width 235 height 13
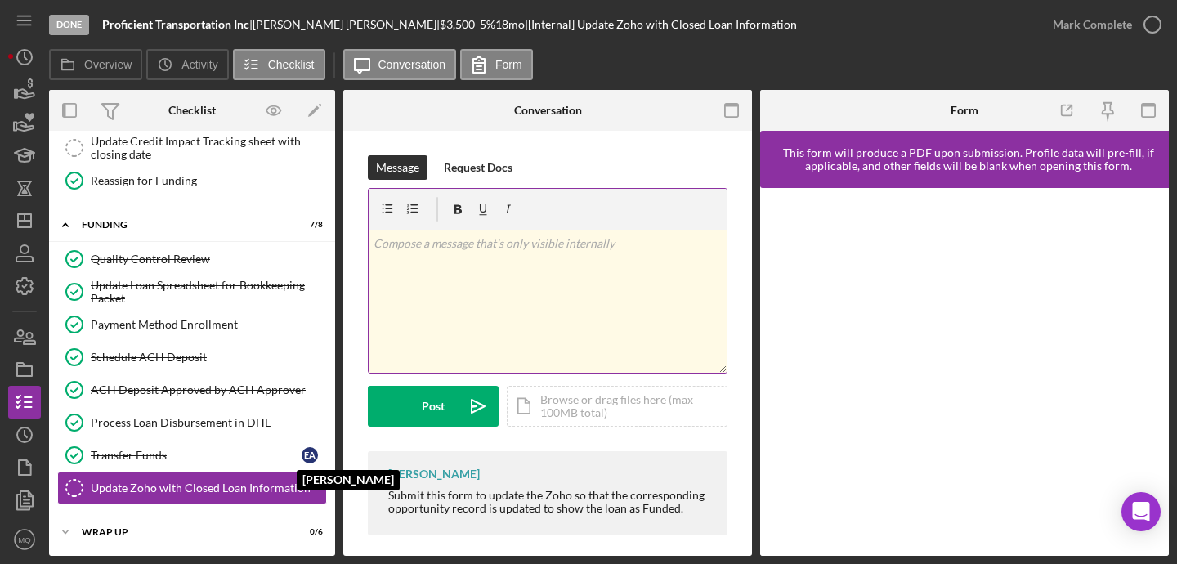
scroll to position [816, 0]
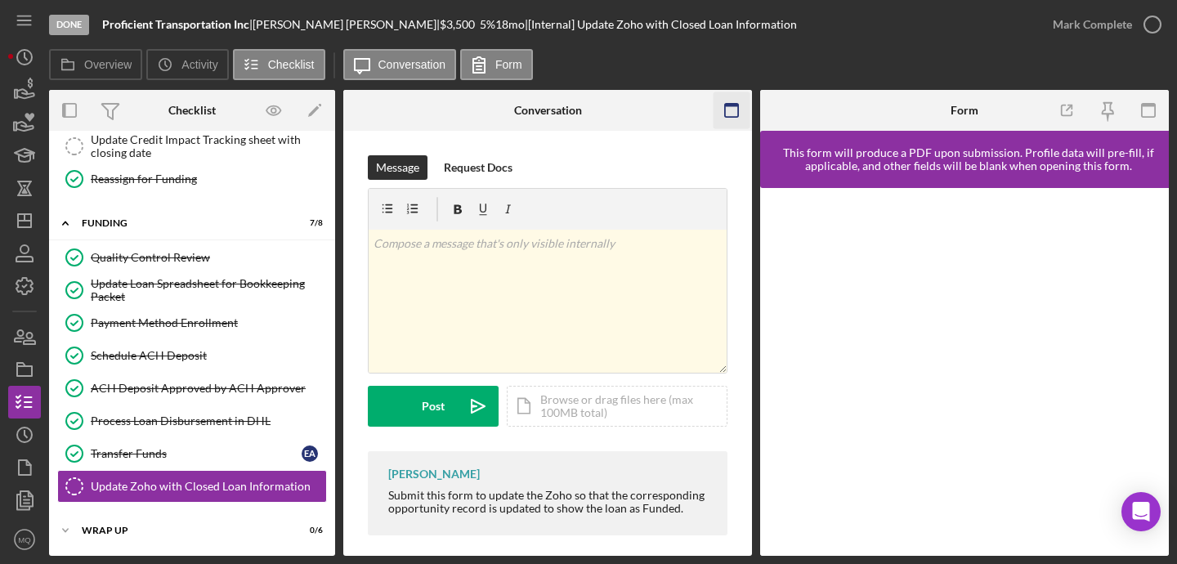
click at [736, 118] on icon "button" at bounding box center [731, 110] width 37 height 37
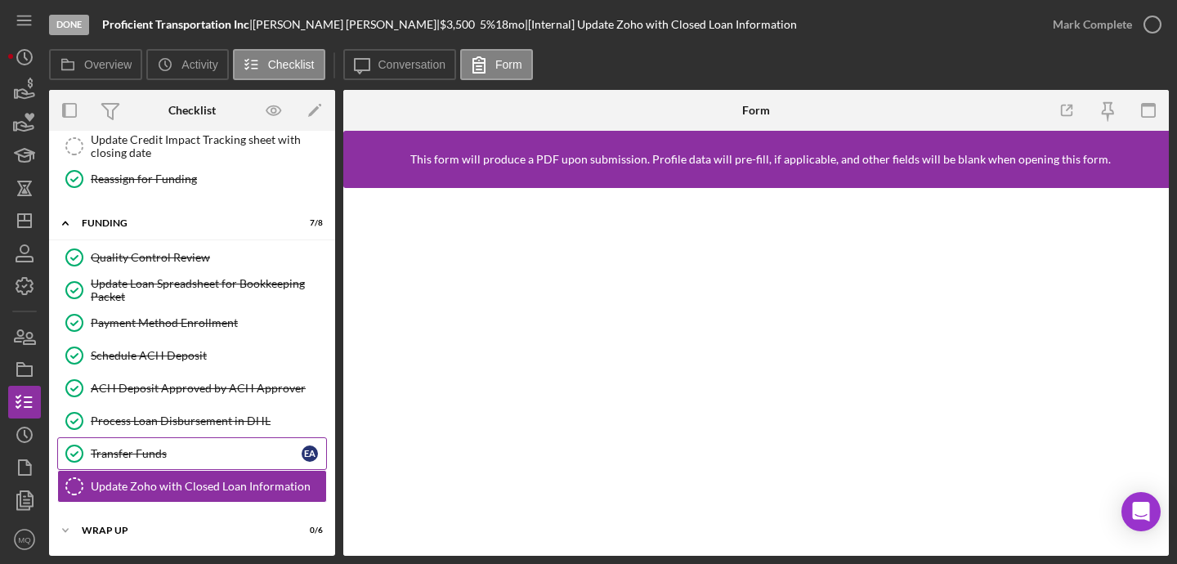
click at [154, 444] on link "Transfer Funds Transfer Funds E A" at bounding box center [192, 453] width 270 height 33
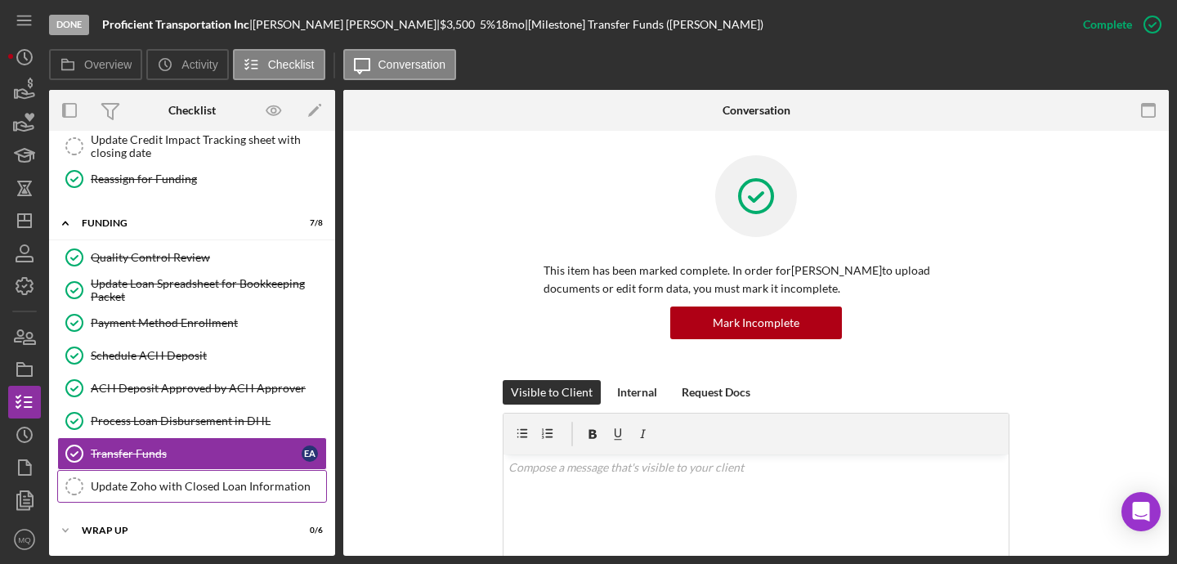
click at [190, 483] on div "Update Zoho with Closed Loan Information" at bounding box center [208, 486] width 235 height 13
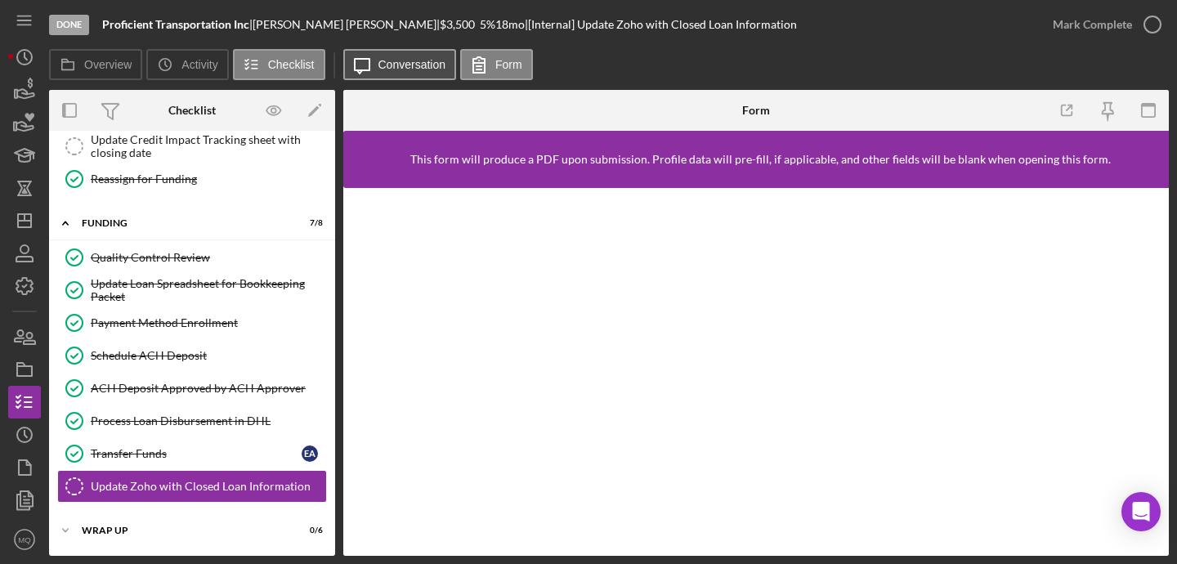
click at [402, 72] on button "Icon/Message Conversation" at bounding box center [400, 64] width 114 height 31
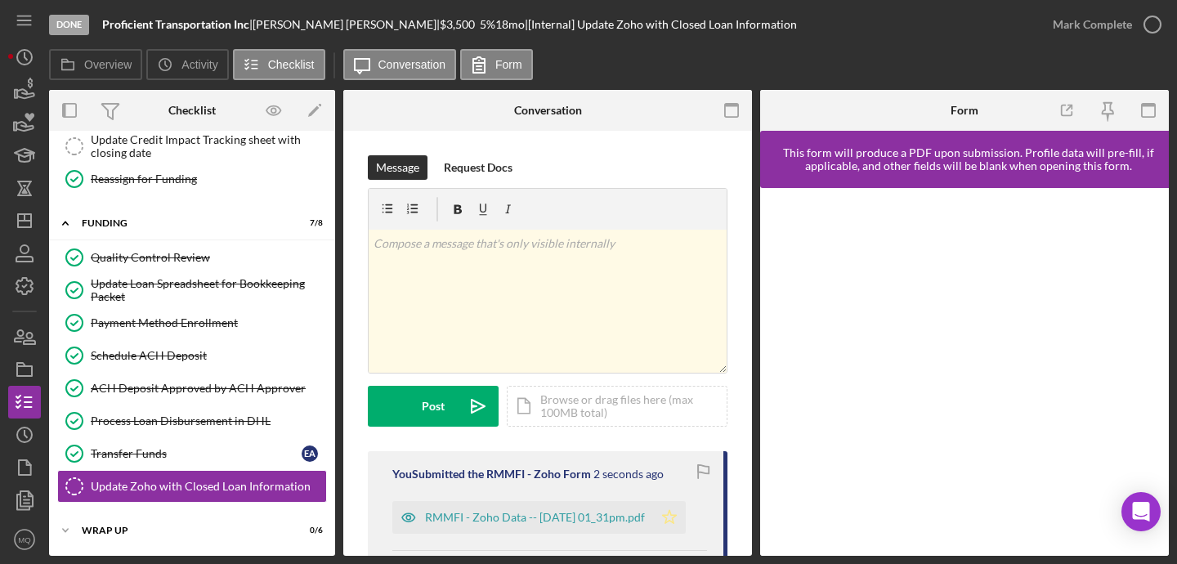
click at [680, 514] on icon "Icon/Star" at bounding box center [669, 517] width 33 height 33
click at [1152, 29] on icon "button" at bounding box center [1152, 24] width 41 height 41
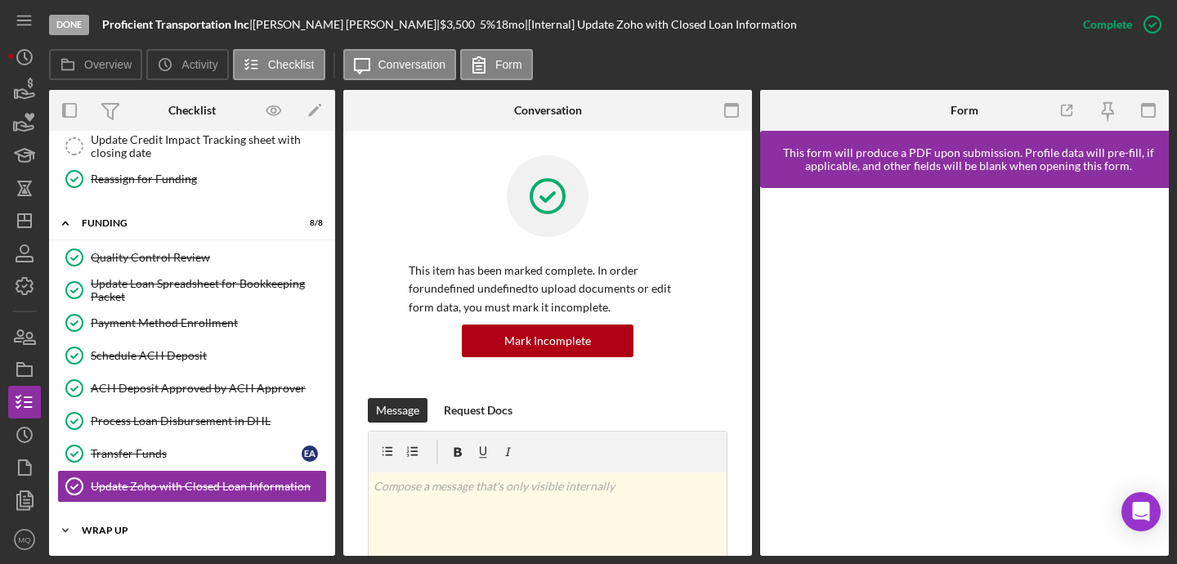
click at [160, 530] on div "Wrap Up" at bounding box center [198, 530] width 233 height 10
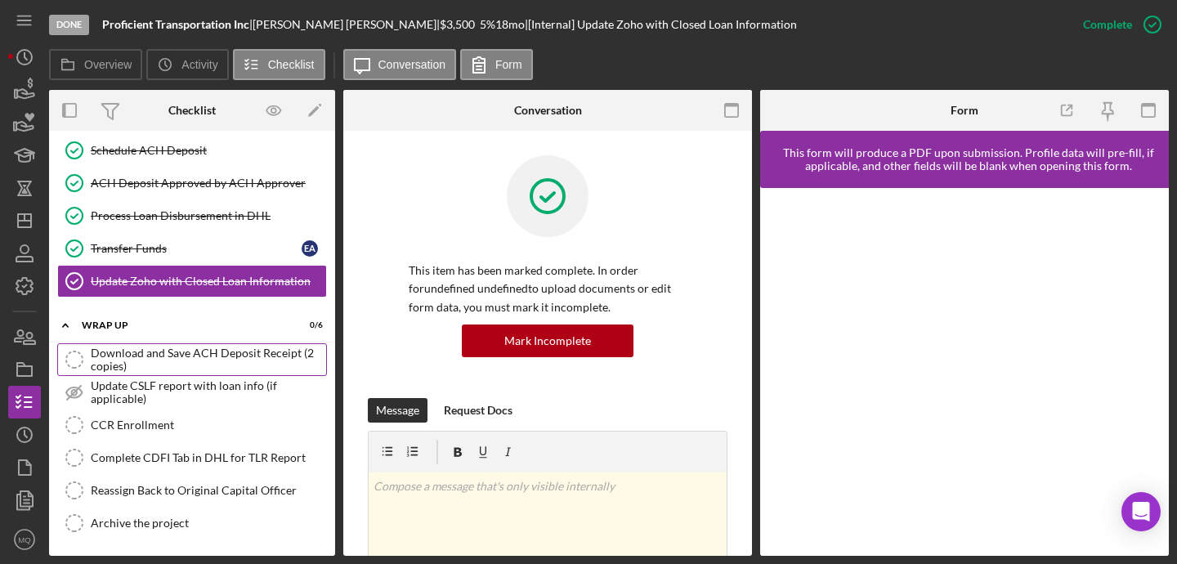
click at [237, 364] on div "Download and Save ACH Deposit Receipt (2 copies)" at bounding box center [208, 359] width 235 height 26
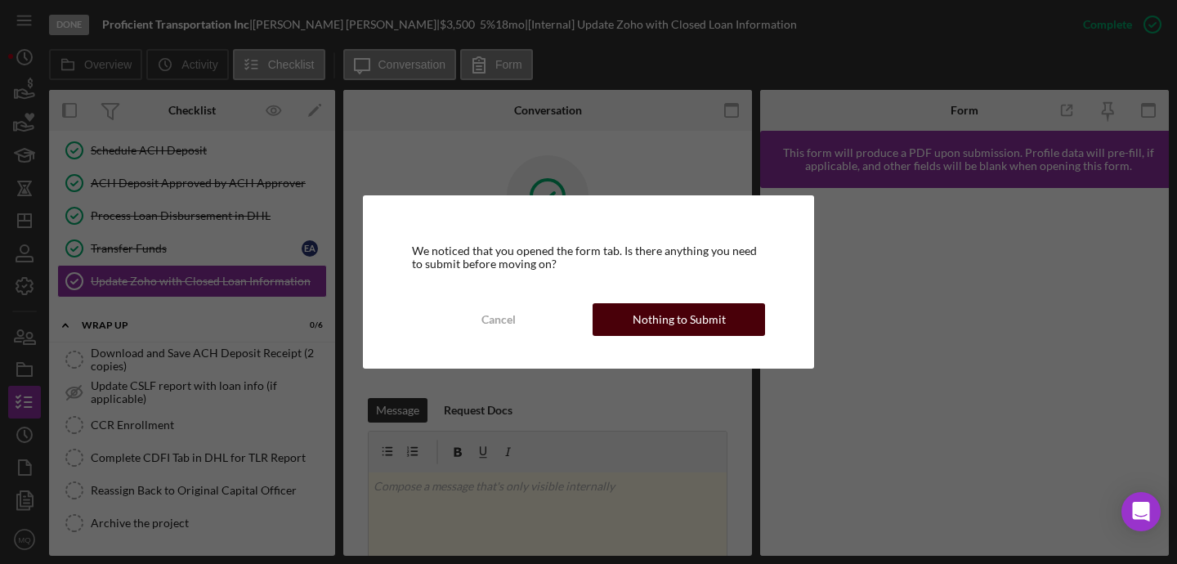
click at [741, 317] on button "Nothing to Submit" at bounding box center [678, 319] width 172 height 33
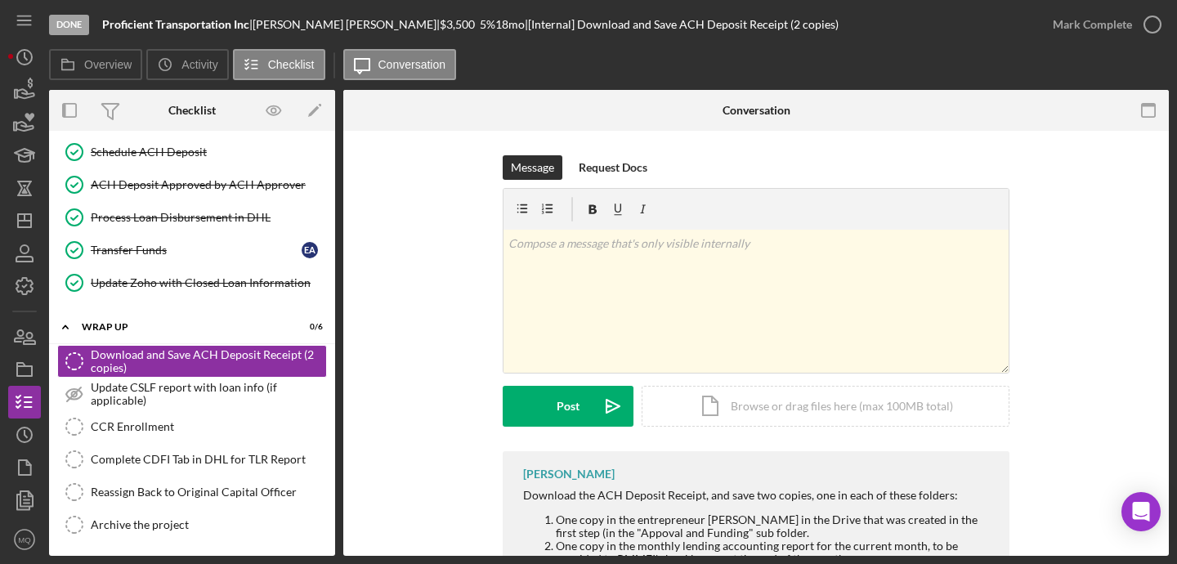
scroll to position [1021, 0]
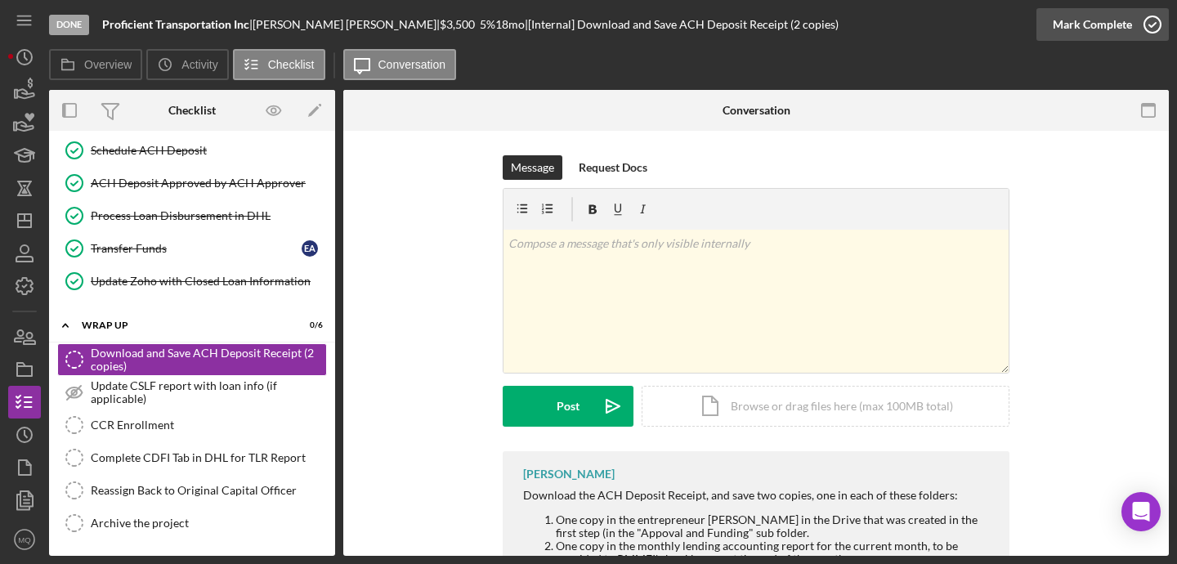
click at [1151, 29] on icon "button" at bounding box center [1152, 24] width 41 height 41
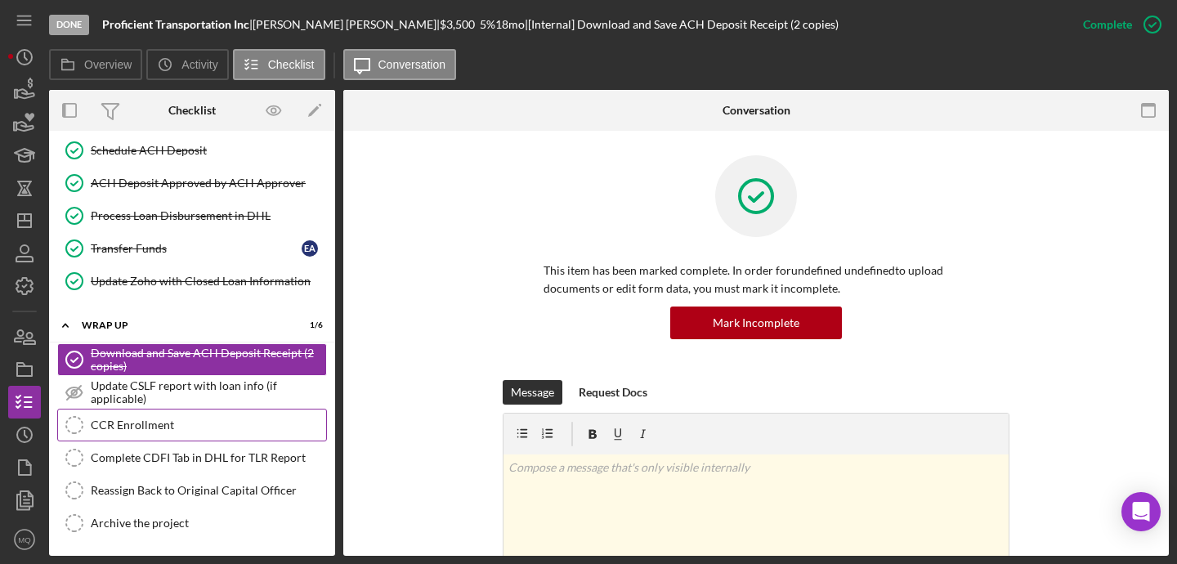
click at [177, 440] on link "CCR Enrollment CCR Enrollment" at bounding box center [192, 425] width 270 height 33
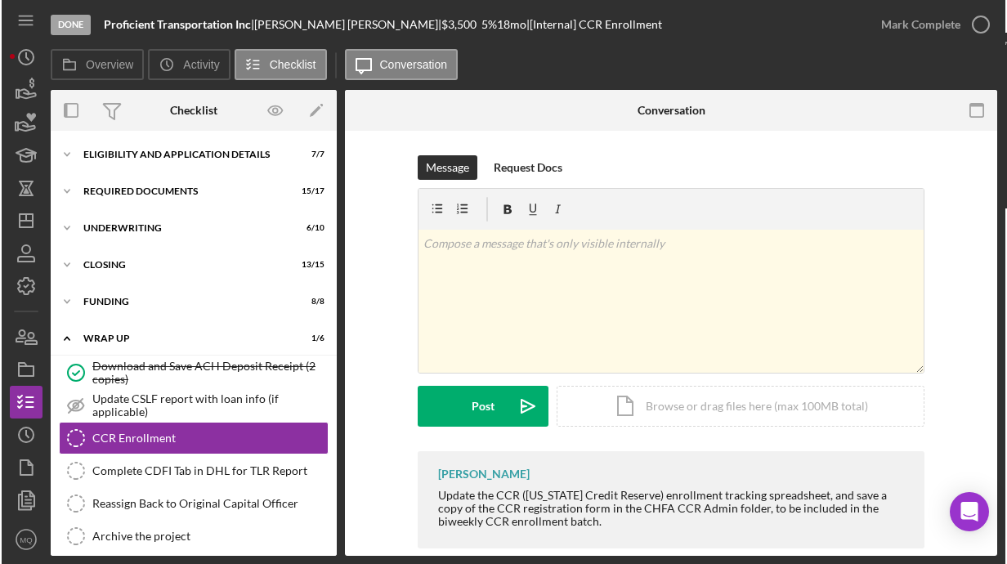
scroll to position [13, 0]
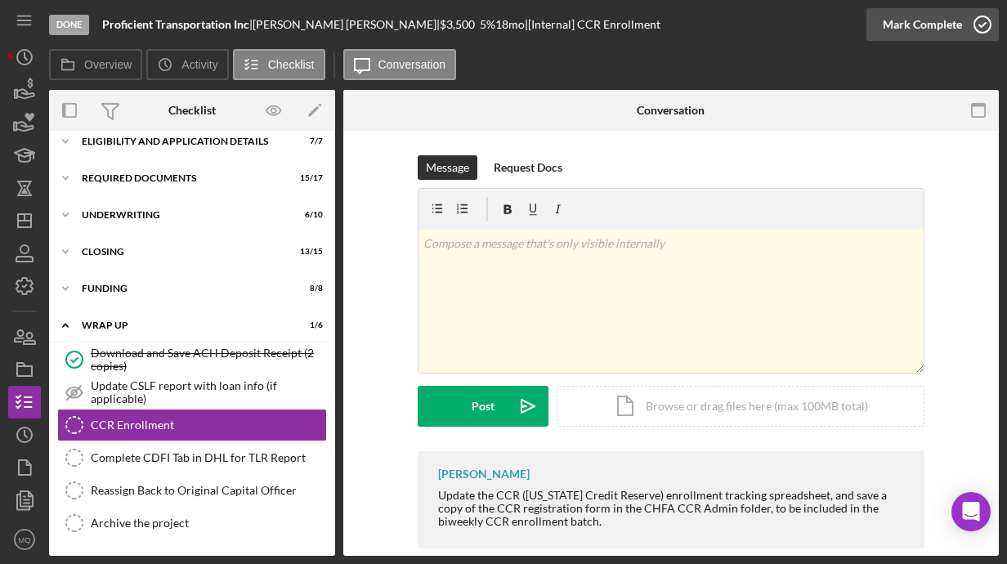
click at [972, 30] on icon "button" at bounding box center [982, 24] width 41 height 41
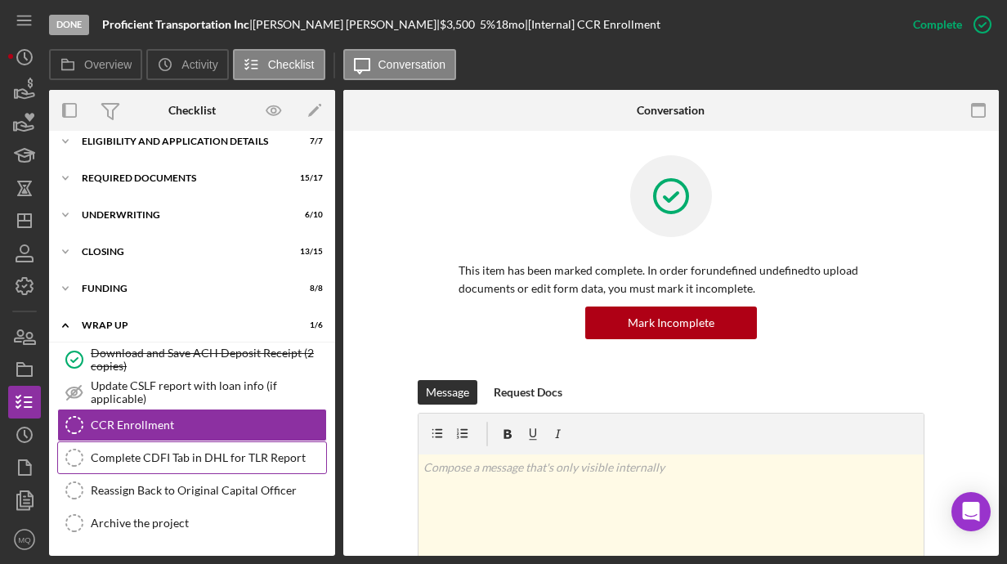
click at [271, 462] on div "Complete CDFI Tab in DHL for TLR Report" at bounding box center [208, 457] width 235 height 13
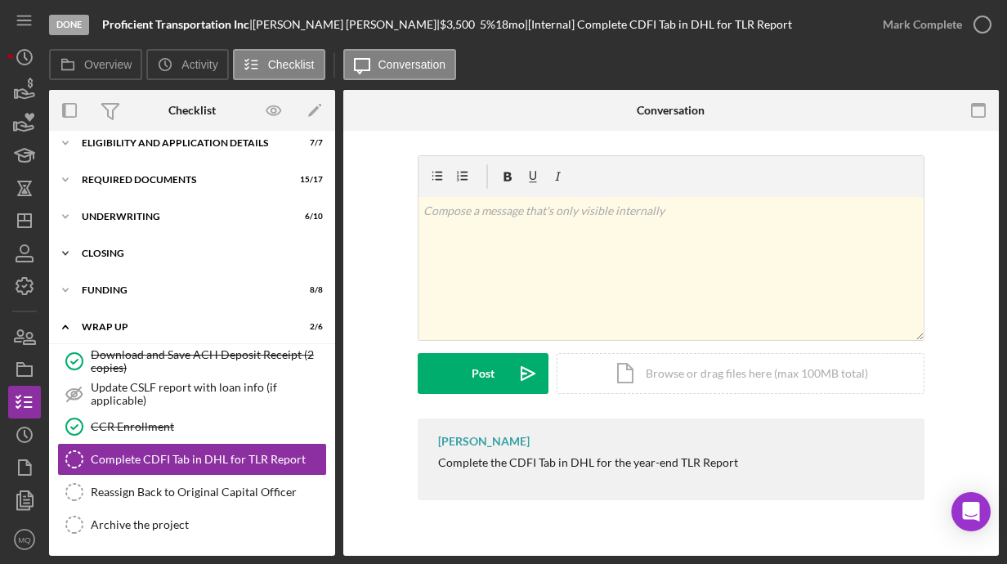
scroll to position [13, 0]
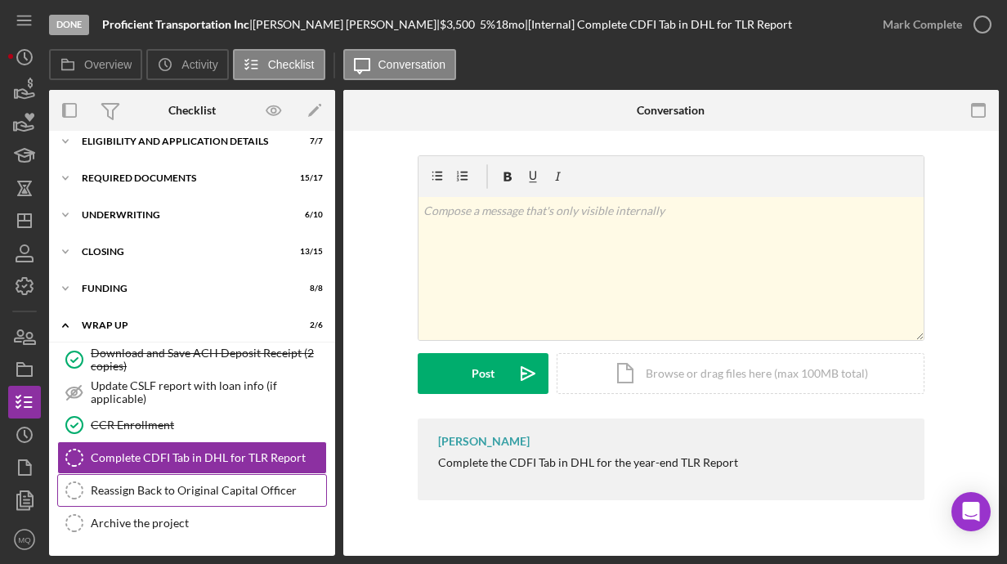
click at [228, 491] on div "Reassign Back to Original Capital Officer" at bounding box center [208, 490] width 235 height 13
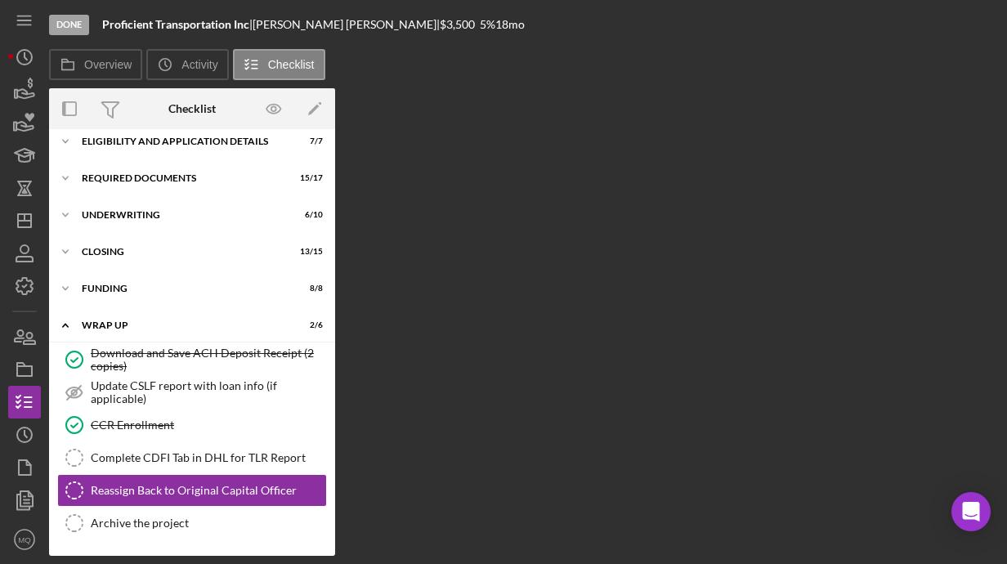
scroll to position [13, 0]
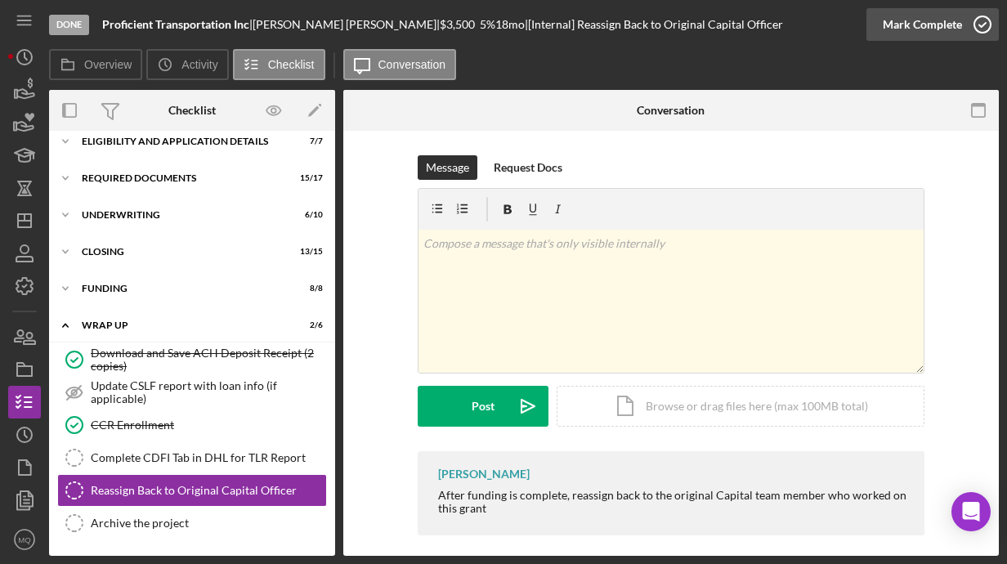
click at [979, 29] on icon "button" at bounding box center [982, 24] width 41 height 41
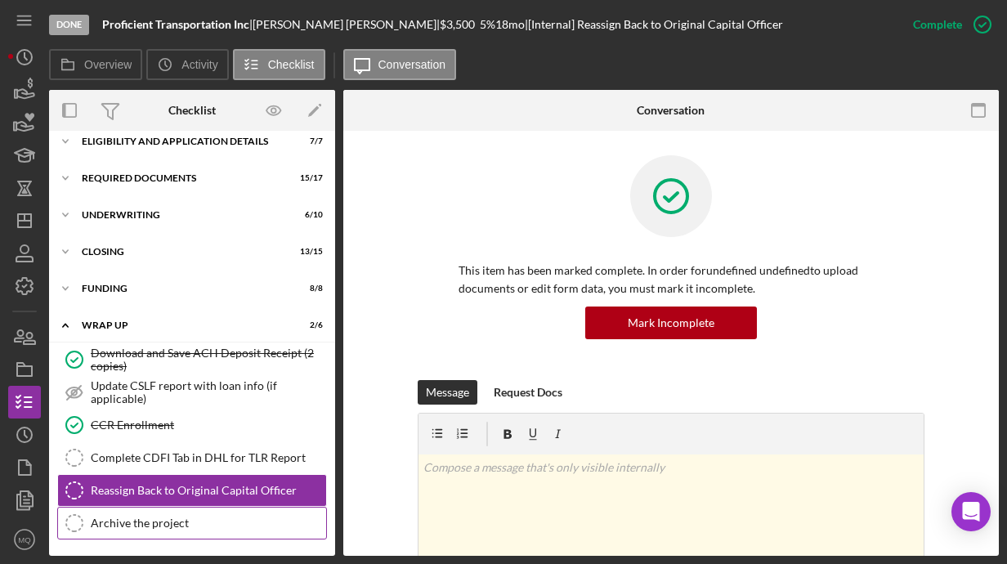
click at [244, 520] on div "Archive the project" at bounding box center [208, 522] width 235 height 13
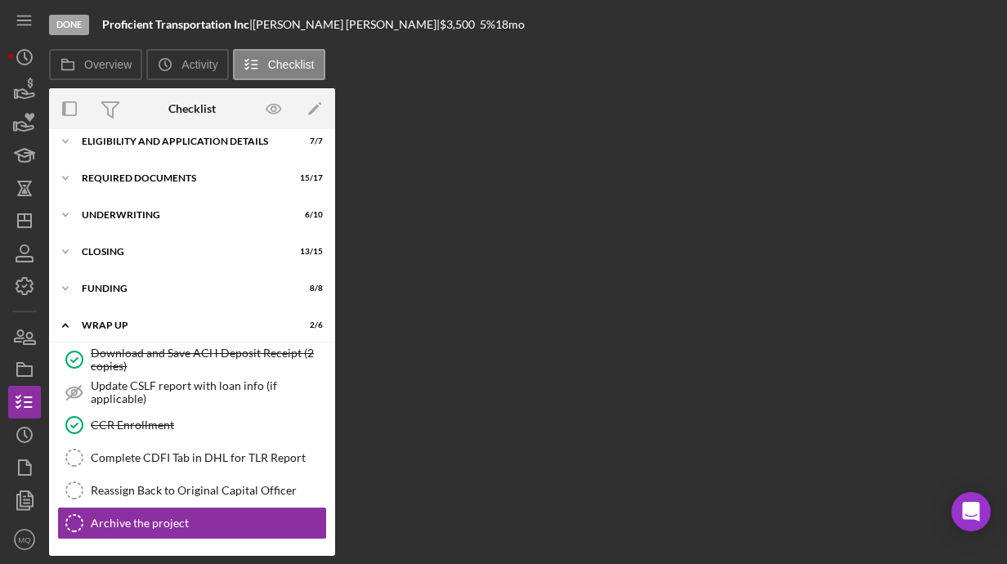
scroll to position [13, 0]
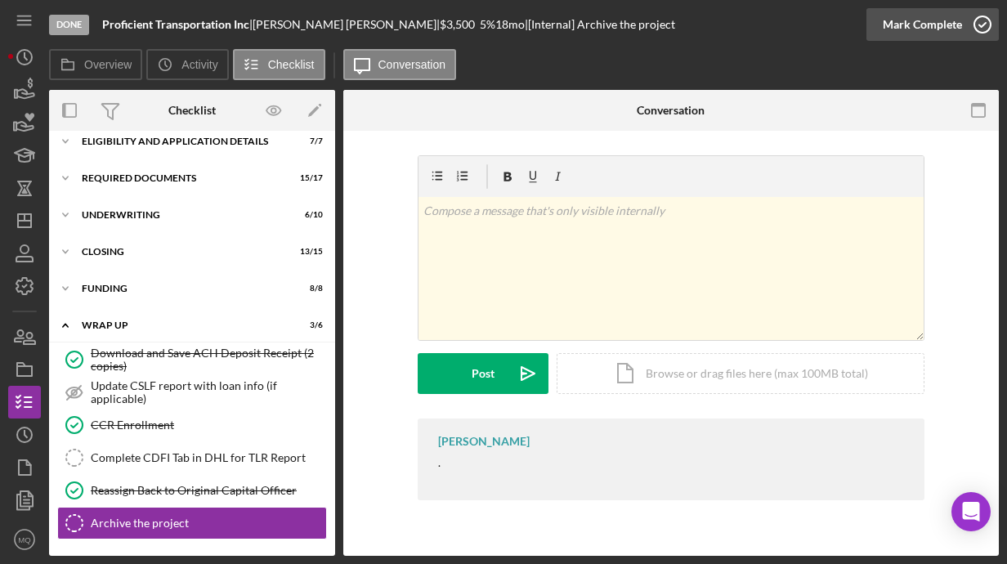
click at [986, 26] on icon "button" at bounding box center [982, 24] width 41 height 41
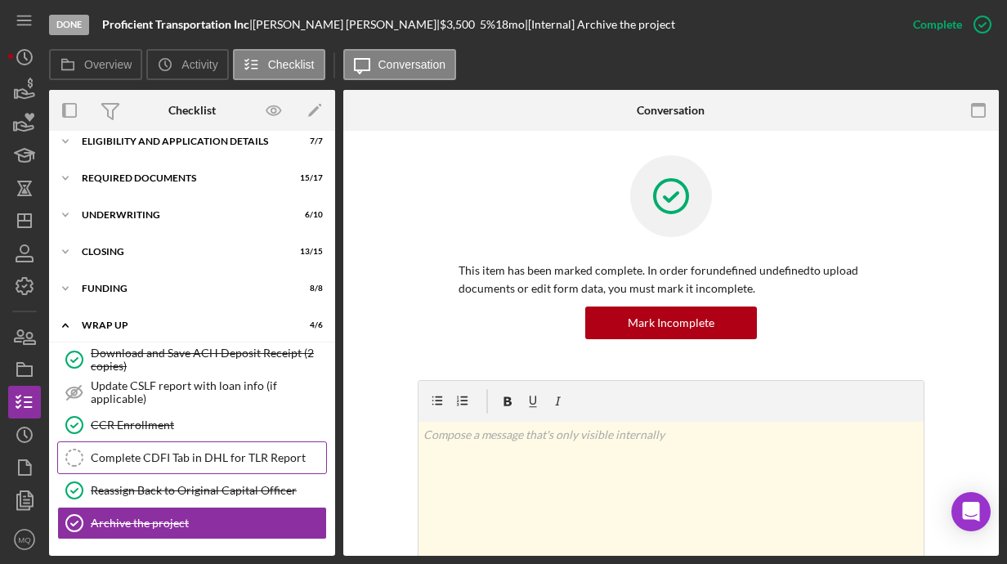
click at [187, 458] on div "Complete CDFI Tab in DHL for TLR Report" at bounding box center [208, 457] width 235 height 13
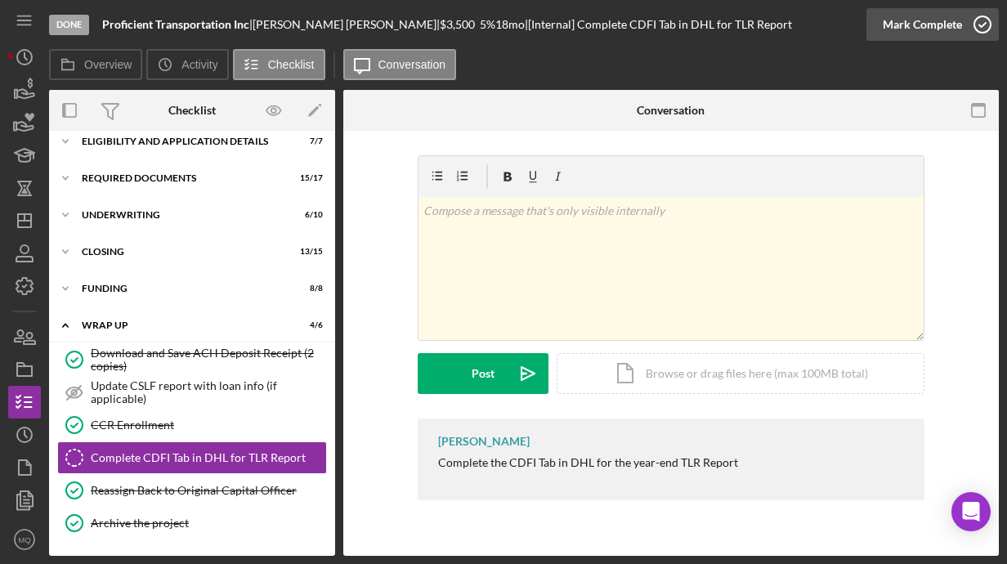
click at [990, 22] on icon "button" at bounding box center [982, 24] width 41 height 41
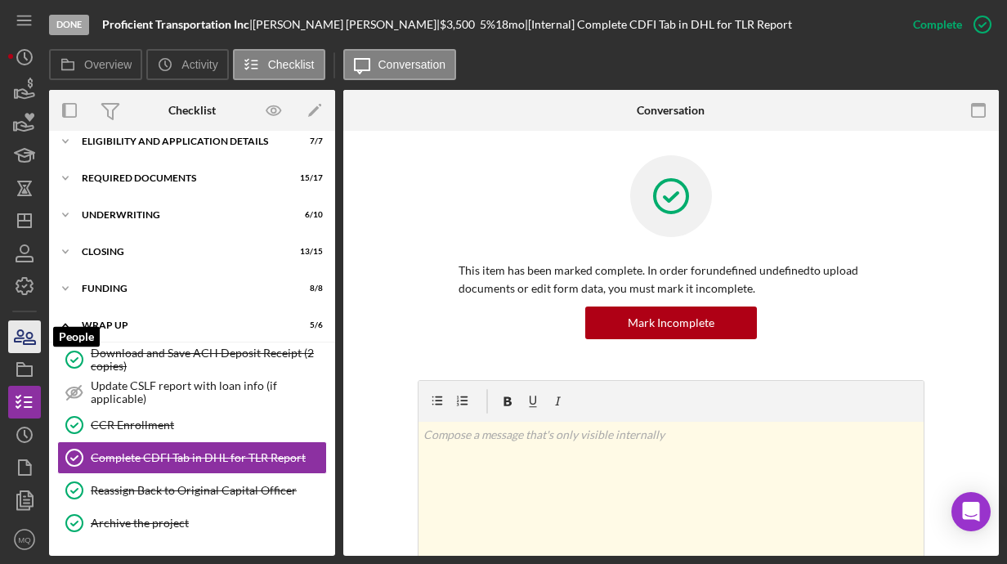
click at [31, 347] on icon "button" at bounding box center [24, 336] width 41 height 41
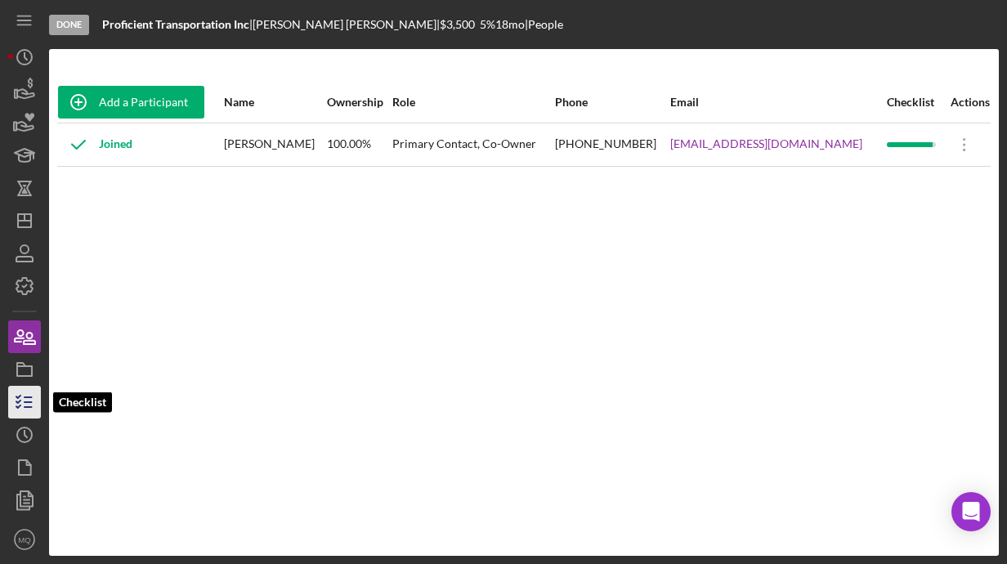
click at [25, 411] on icon "button" at bounding box center [24, 402] width 41 height 41
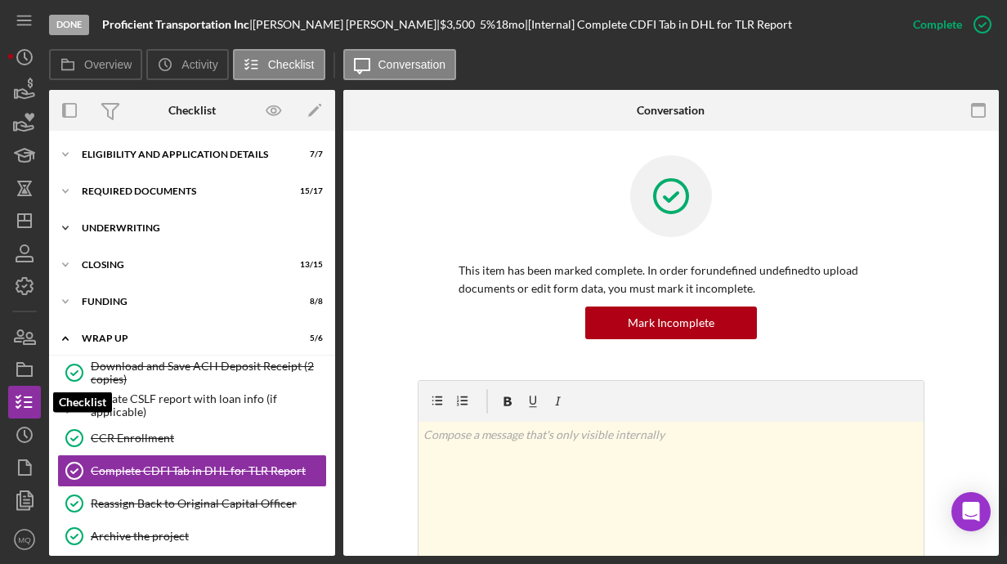
scroll to position [11, 0]
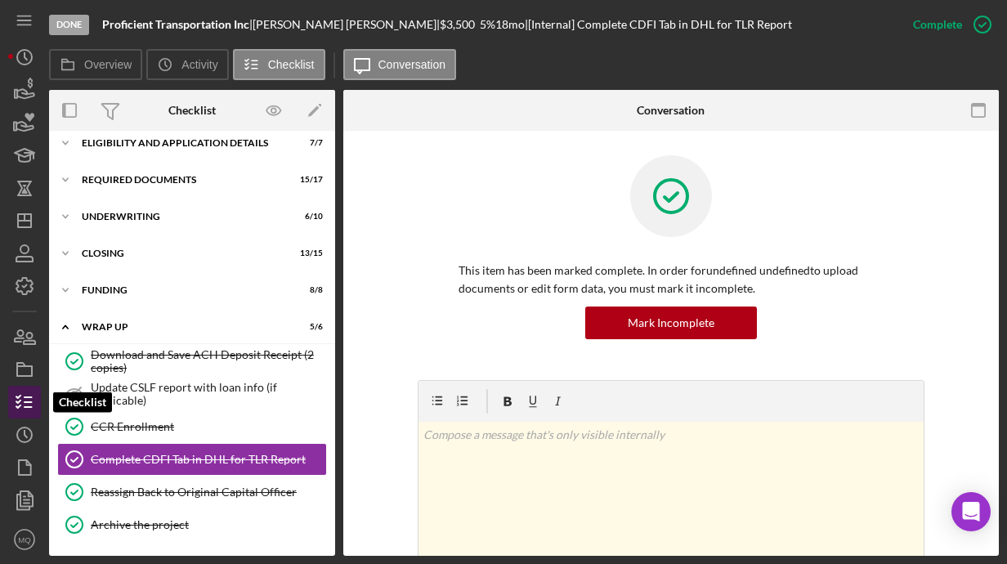
click at [20, 391] on icon "button" at bounding box center [24, 402] width 41 height 41
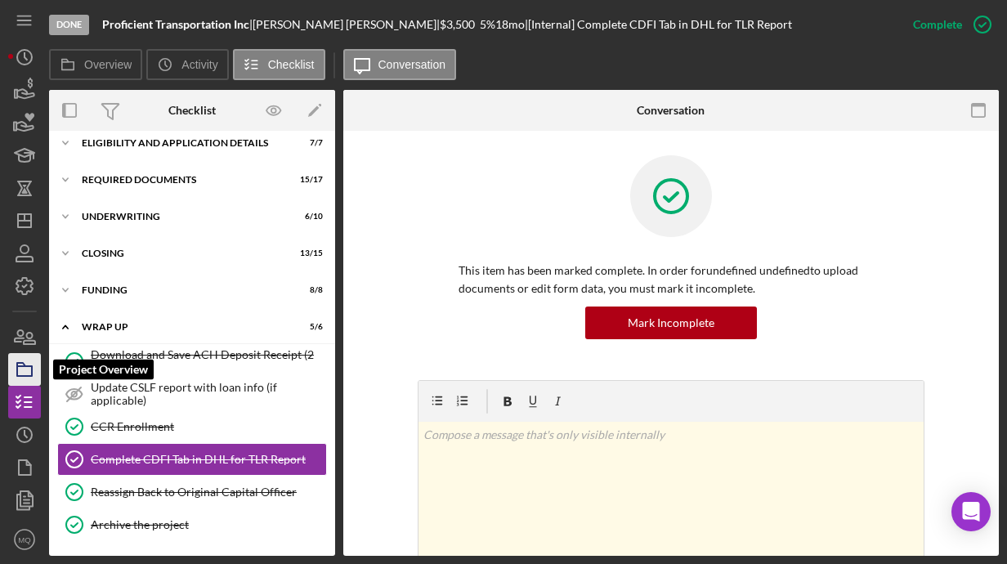
click at [29, 360] on icon "button" at bounding box center [24, 369] width 41 height 41
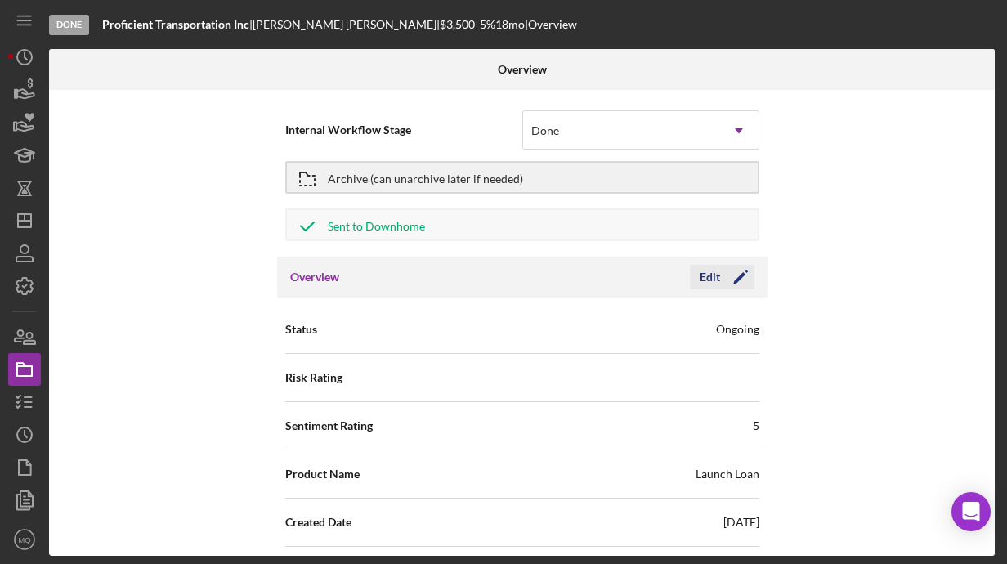
click at [727, 282] on icon "Icon/Edit" at bounding box center [740, 277] width 41 height 41
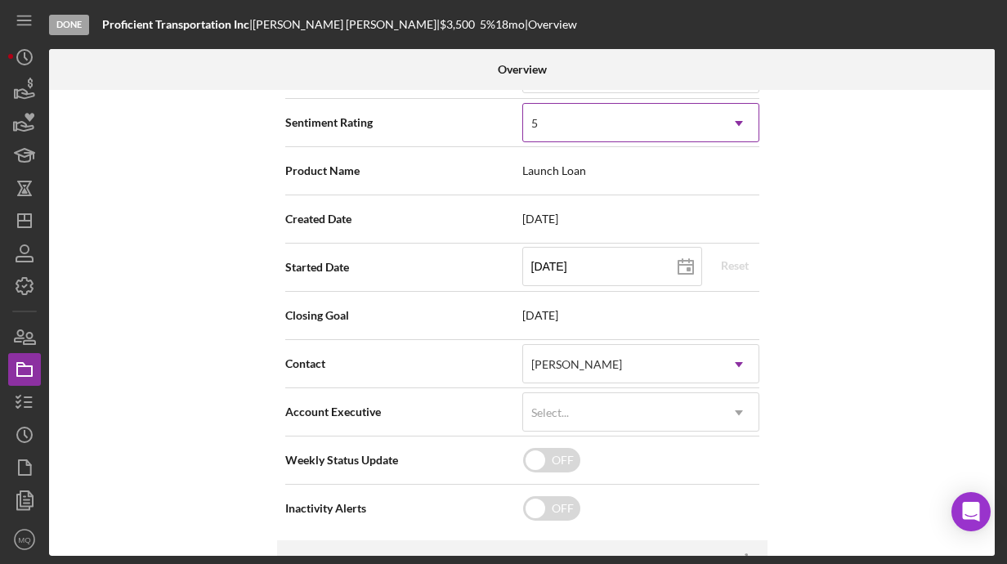
scroll to position [305, 0]
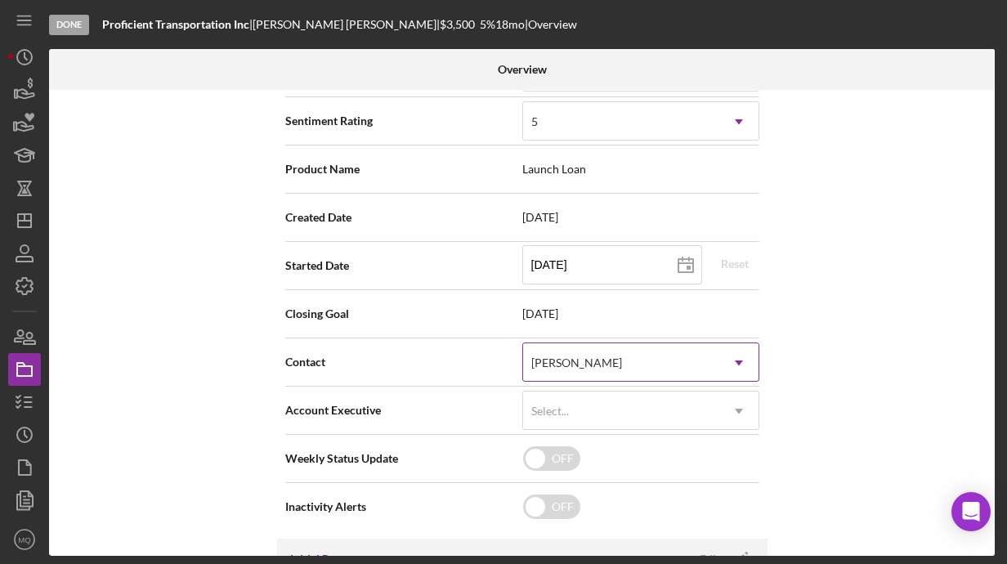
click at [731, 363] on icon "Icon/Dropdown Arrow" at bounding box center [738, 362] width 39 height 39
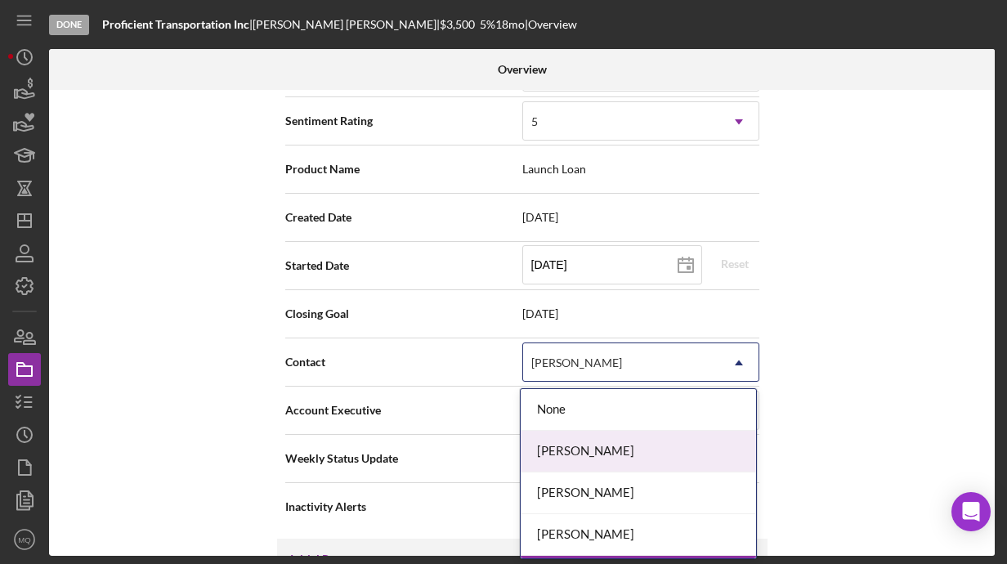
click at [620, 451] on div "[PERSON_NAME]" at bounding box center [638, 452] width 235 height 42
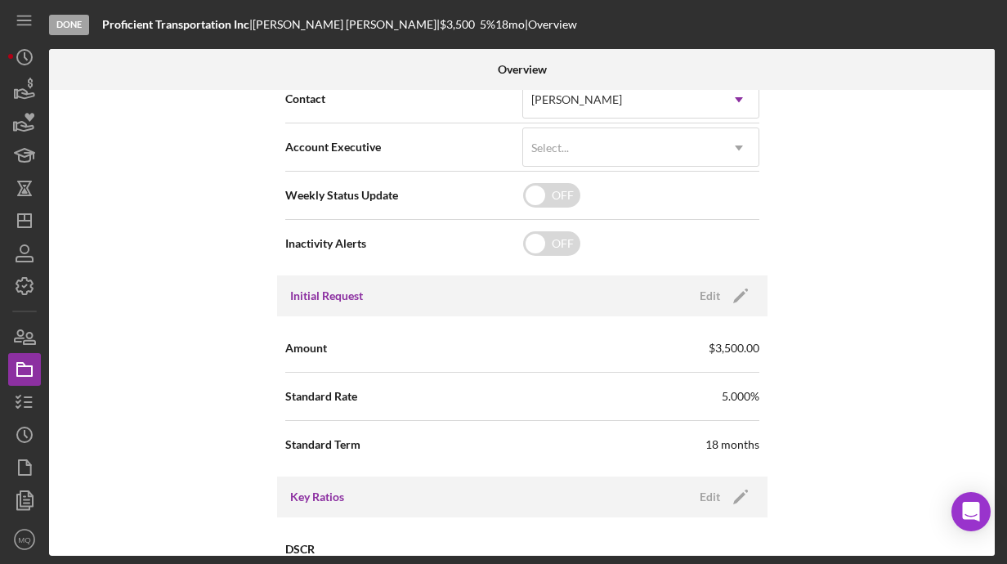
scroll to position [0, 0]
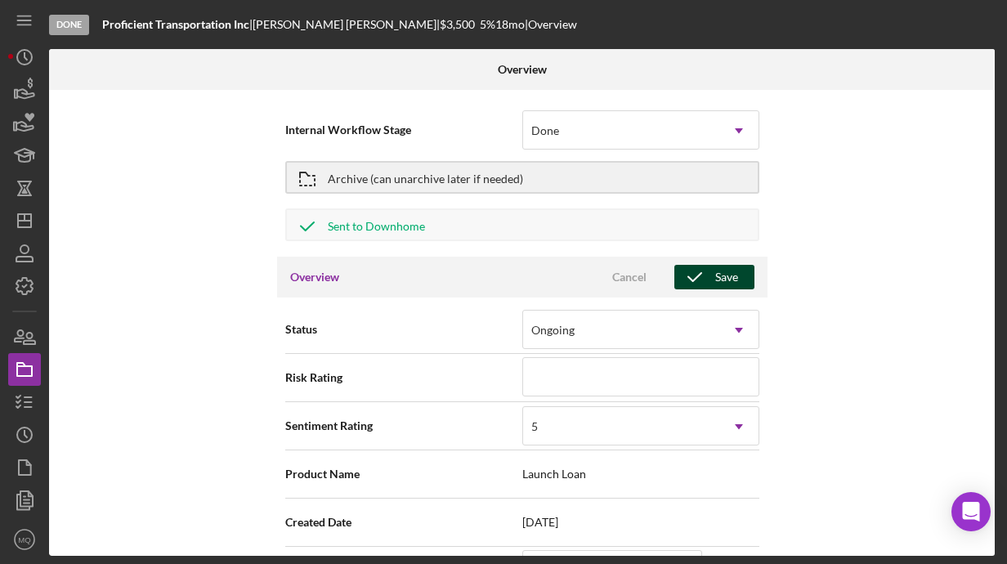
click at [707, 288] on span "Cancel Save" at bounding box center [671, 277] width 166 height 25
click at [728, 278] on div "Save" at bounding box center [726, 277] width 23 height 25
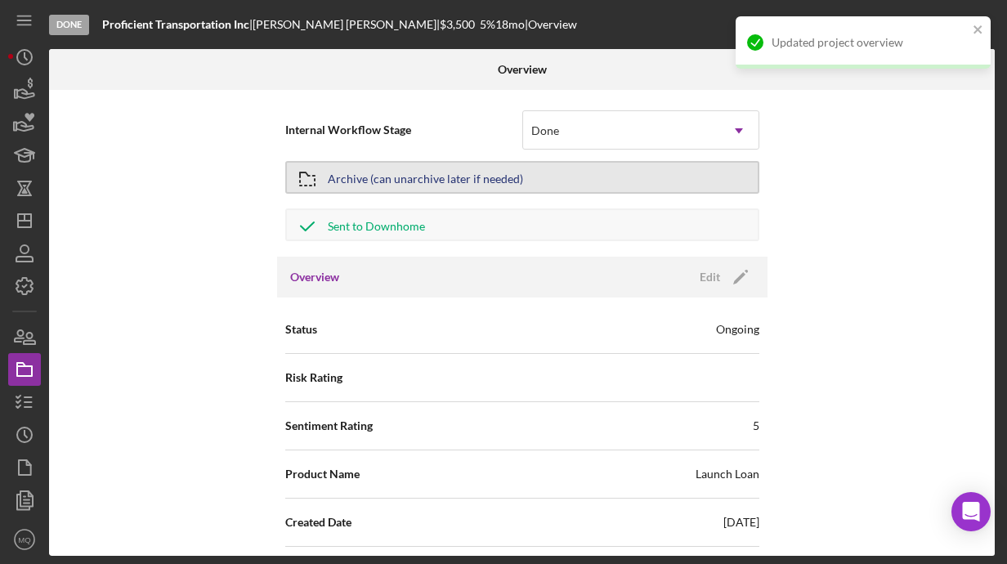
click at [502, 182] on div "Archive (can unarchive later if needed)" at bounding box center [425, 177] width 195 height 29
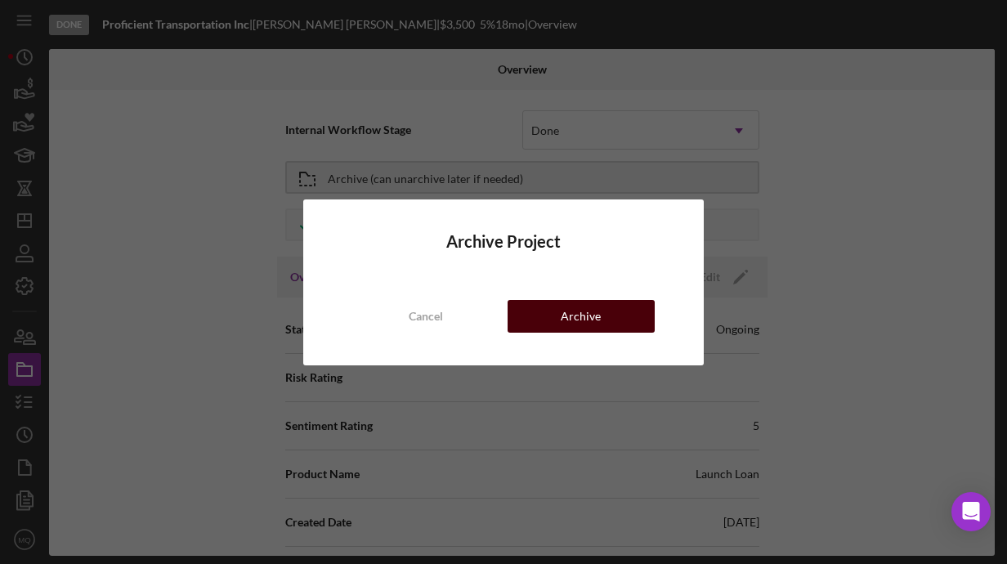
click at [624, 304] on button "Archive" at bounding box center [580, 316] width 147 height 33
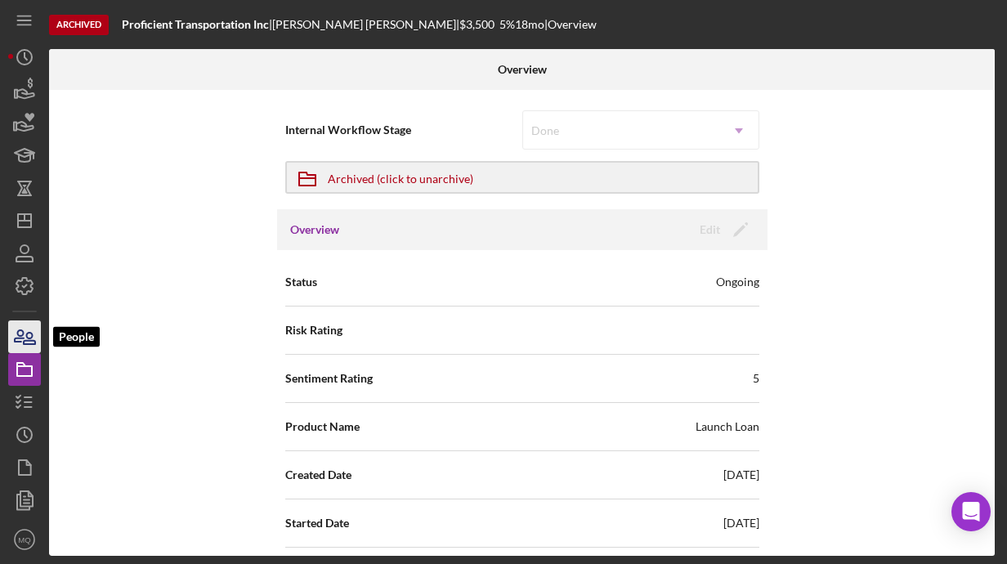
click at [18, 334] on icon "button" at bounding box center [19, 335] width 9 height 11
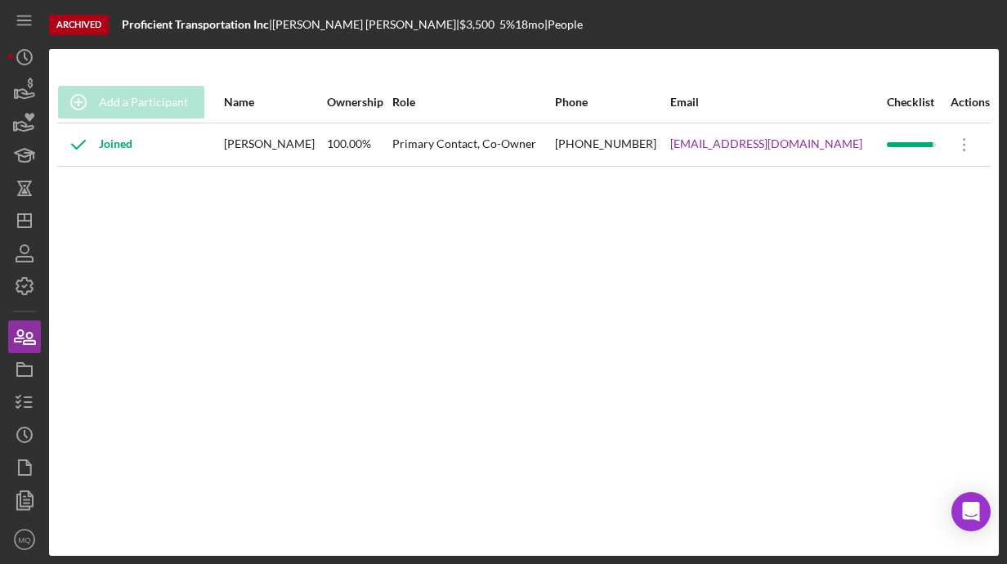
click at [572, 193] on div "Add a Participant Name Ownership Role Phone Email Checklist Actions Joined [PER…" at bounding box center [524, 302] width 950 height 441
click at [29, 214] on polygon "button" at bounding box center [24, 220] width 13 height 13
